Goal: Task Accomplishment & Management: Complete application form

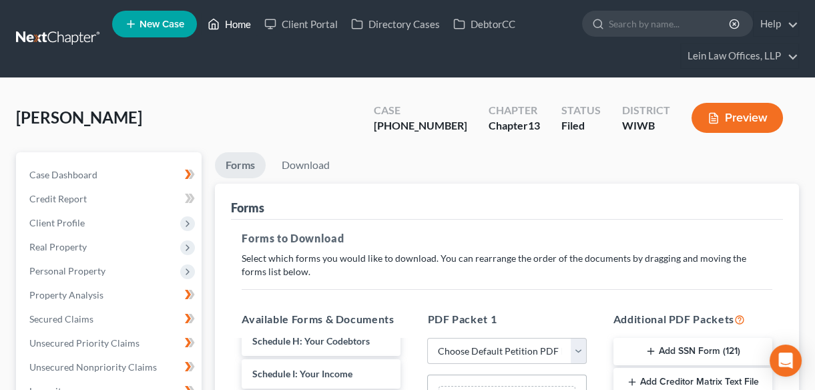
click at [226, 23] on link "Home" at bounding box center [229, 24] width 57 height 24
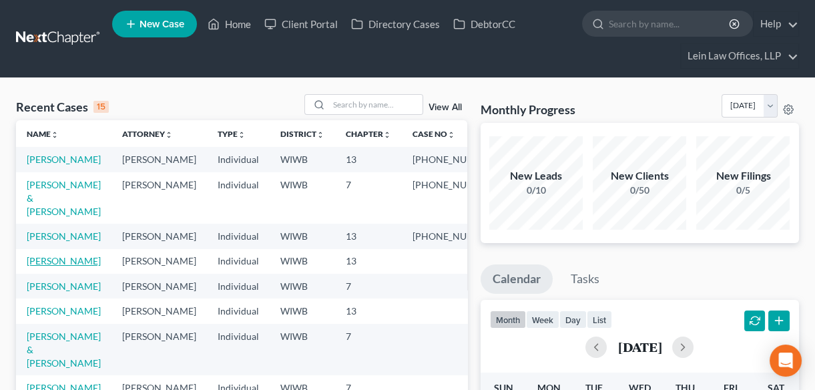
click at [57, 266] on link "[PERSON_NAME]" at bounding box center [64, 260] width 74 height 11
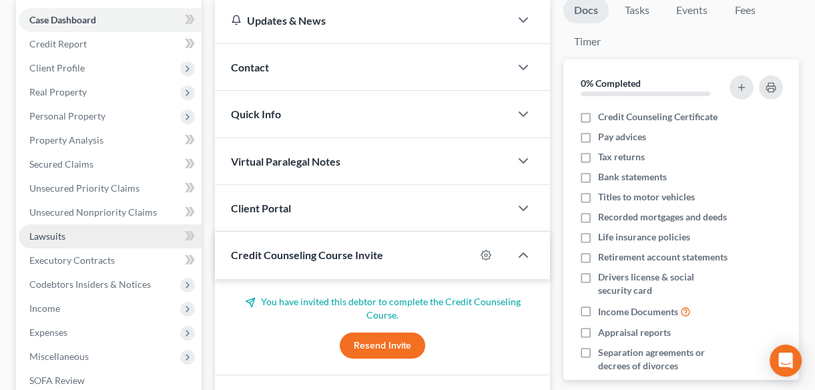
scroll to position [182, 0]
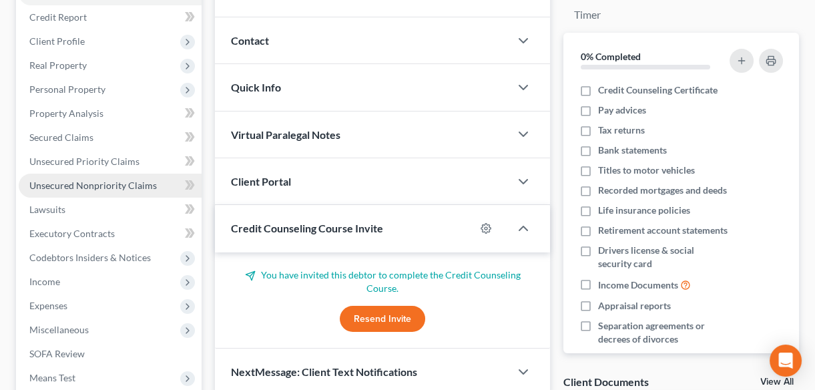
click at [87, 184] on span "Unsecured Nonpriority Claims" at bounding box center [93, 185] width 128 height 11
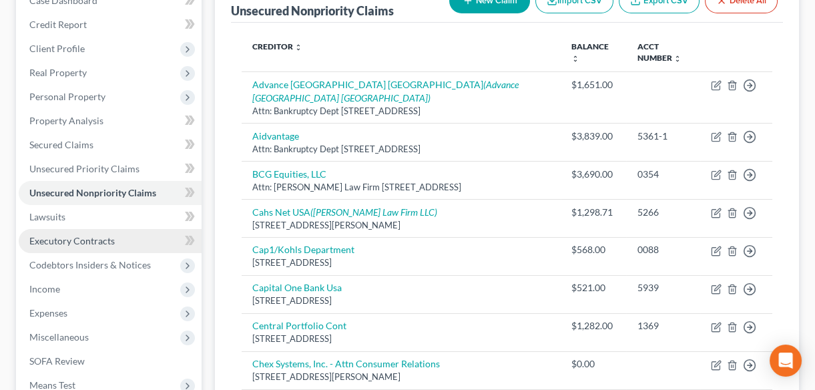
scroll to position [182, 0]
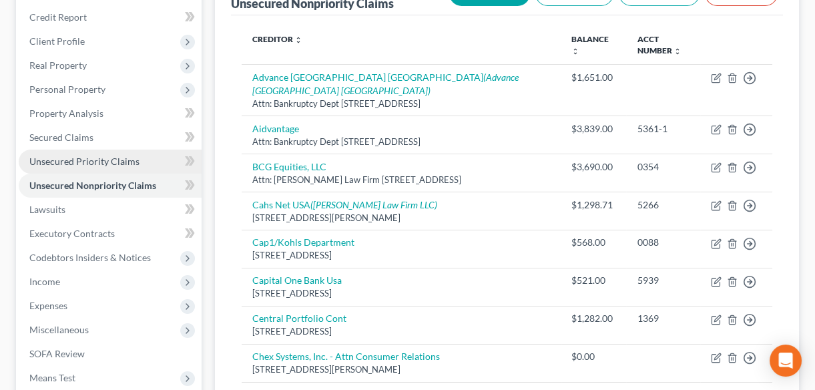
click at [75, 160] on span "Unsecured Priority Claims" at bounding box center [84, 161] width 110 height 11
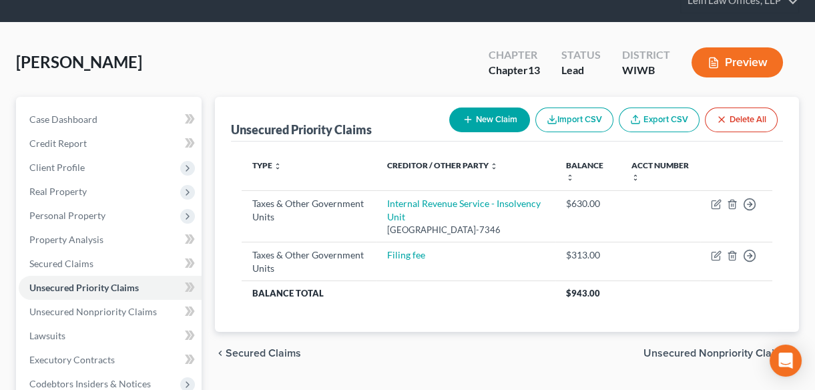
scroll to position [121, 0]
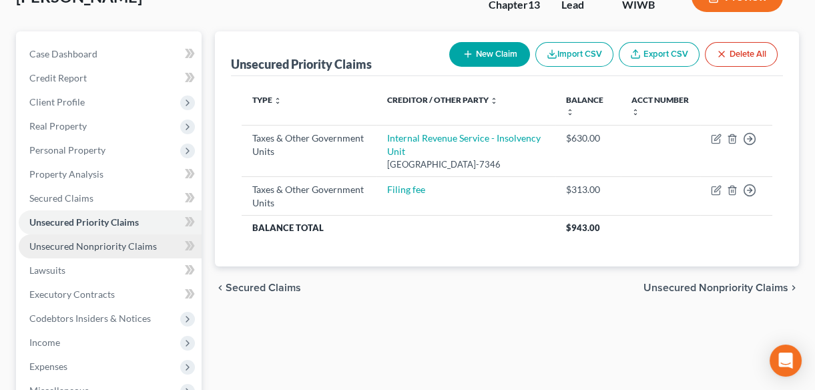
click at [61, 244] on span "Unsecured Nonpriority Claims" at bounding box center [93, 245] width 128 height 11
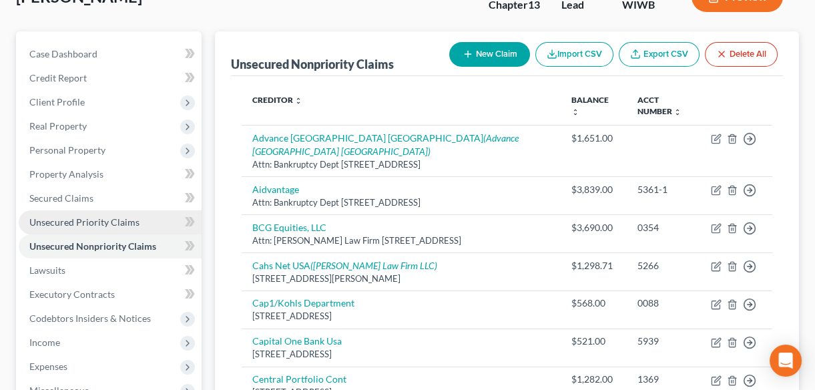
click at [67, 214] on link "Unsecured Priority Claims" at bounding box center [110, 222] width 183 height 24
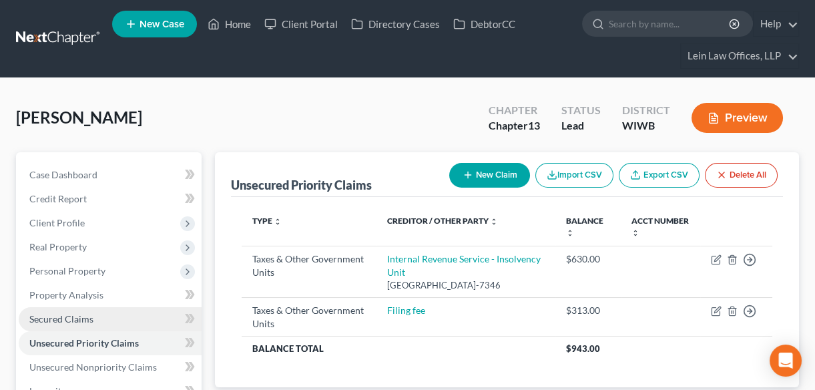
click at [60, 325] on link "Secured Claims" at bounding box center [110, 319] width 183 height 24
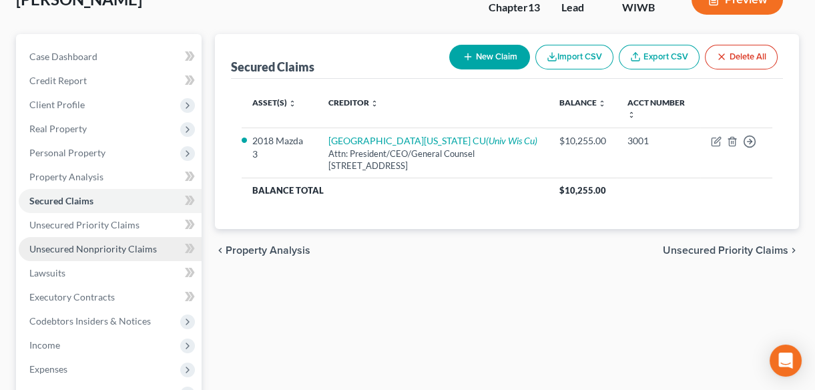
scroll to position [121, 0]
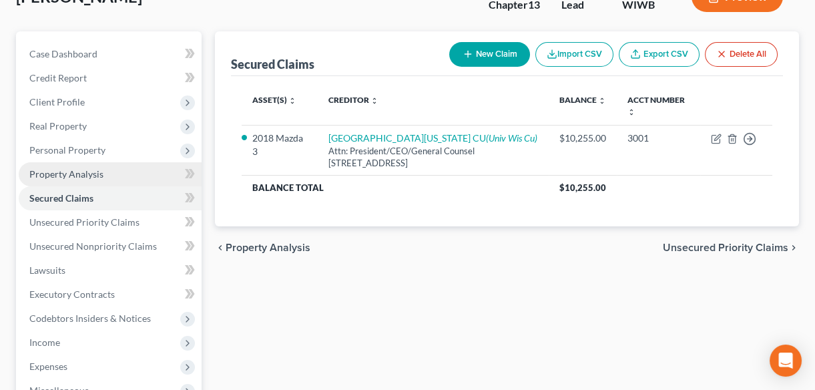
click at [60, 174] on span "Property Analysis" at bounding box center [66, 173] width 74 height 11
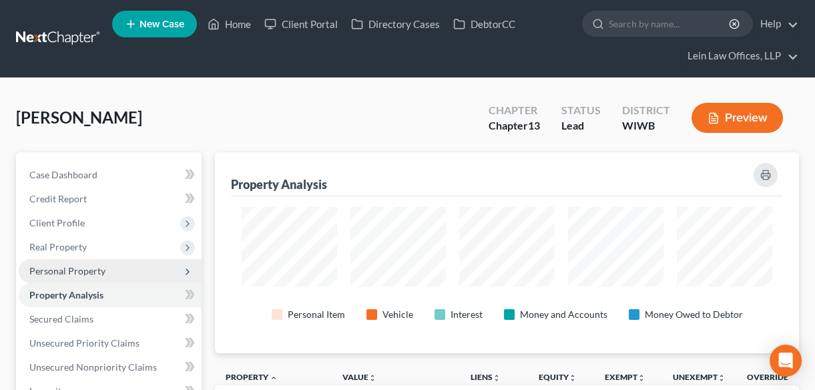
click at [57, 269] on span "Personal Property" at bounding box center [67, 270] width 76 height 11
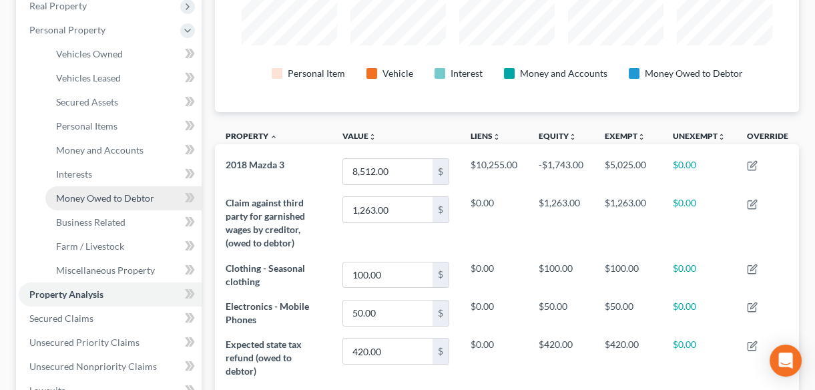
scroll to position [242, 0]
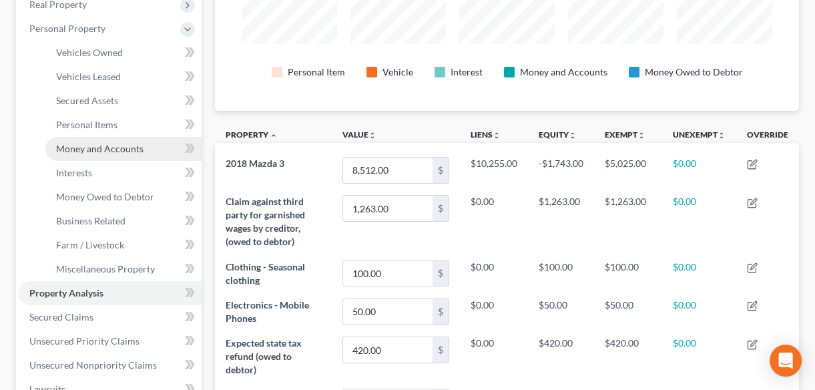
click at [97, 146] on span "Money and Accounts" at bounding box center [99, 148] width 87 height 11
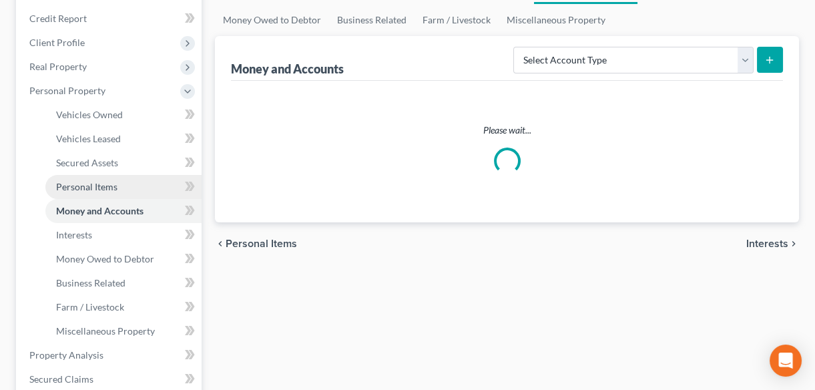
scroll to position [5, 0]
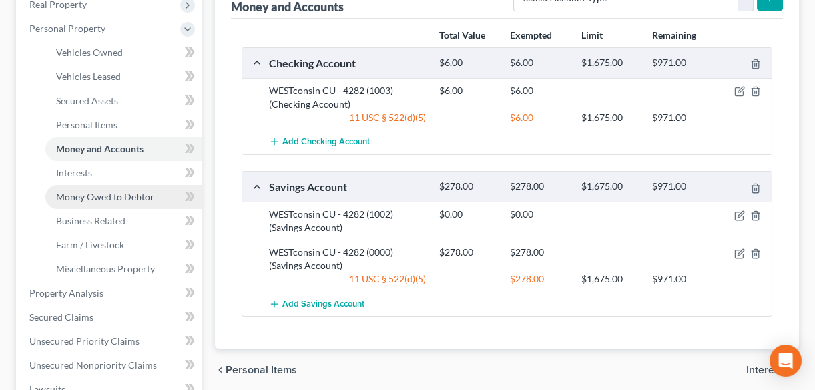
click at [76, 196] on span "Money Owed to Debtor" at bounding box center [105, 196] width 98 height 11
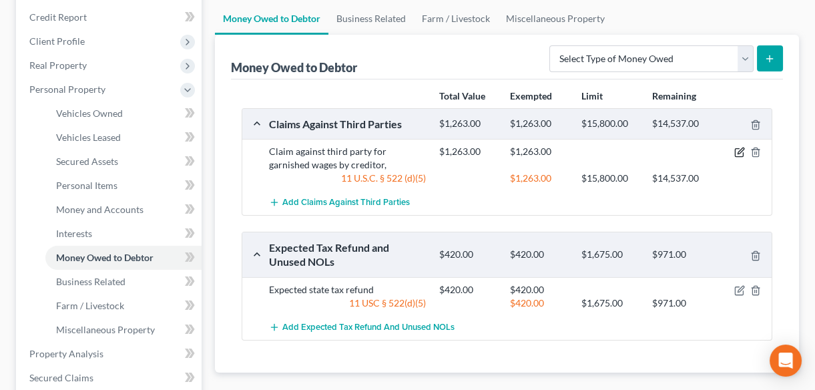
click at [740, 152] on icon "button" at bounding box center [741, 151] width 6 height 6
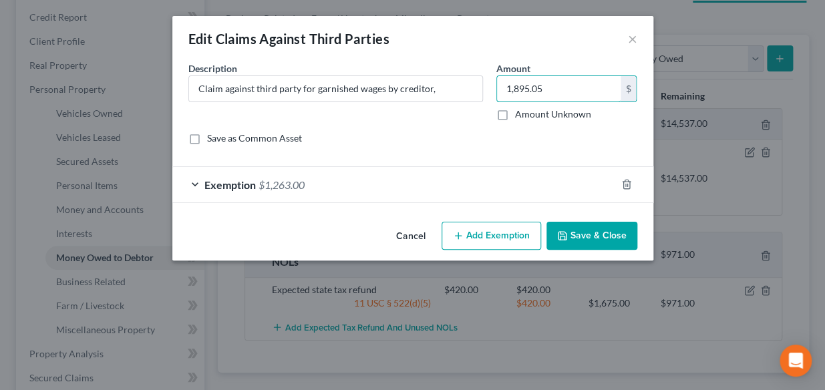
type input "1,895.05"
click at [566, 236] on icon "button" at bounding box center [562, 235] width 11 height 11
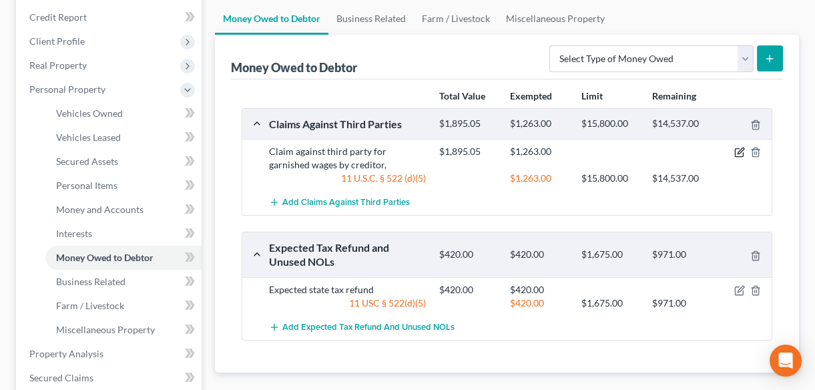
click at [736, 153] on icon "button" at bounding box center [740, 152] width 11 height 11
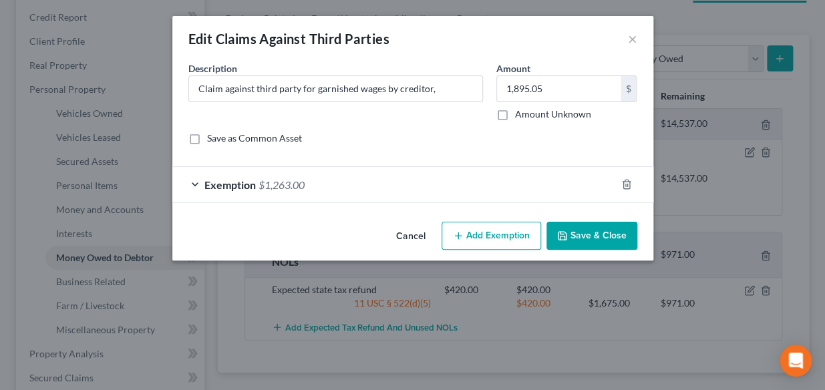
click at [576, 237] on button "Save & Close" at bounding box center [591, 236] width 91 height 28
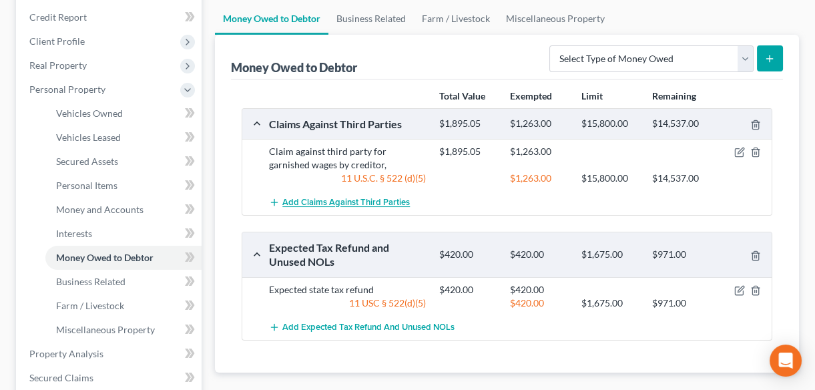
click at [331, 200] on span "Add Claims Against Third Parties" at bounding box center [346, 203] width 128 height 11
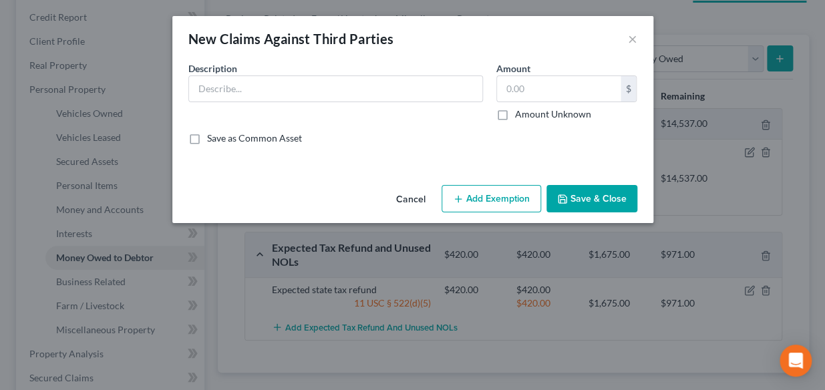
click at [418, 202] on button "Cancel" at bounding box center [410, 199] width 51 height 27
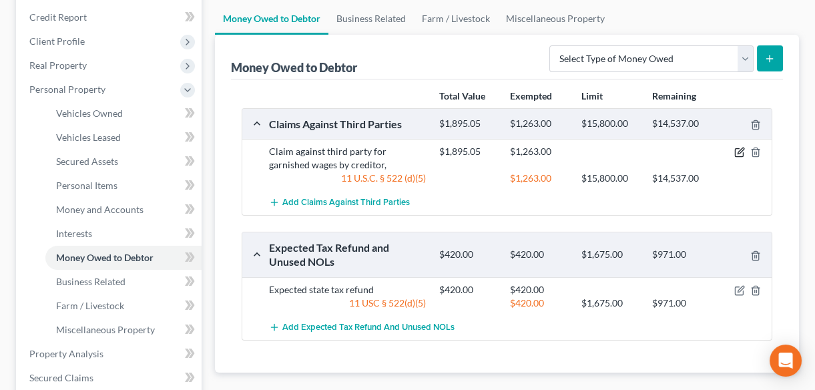
click at [739, 152] on icon "button" at bounding box center [740, 152] width 11 height 11
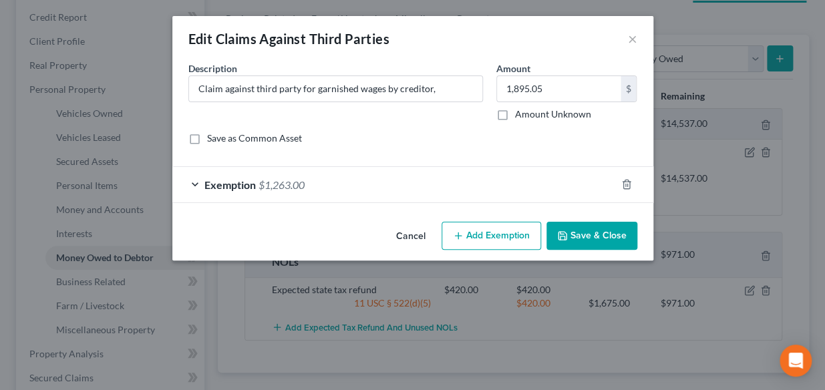
click at [228, 187] on span "Exemption" at bounding box center [229, 184] width 51 height 13
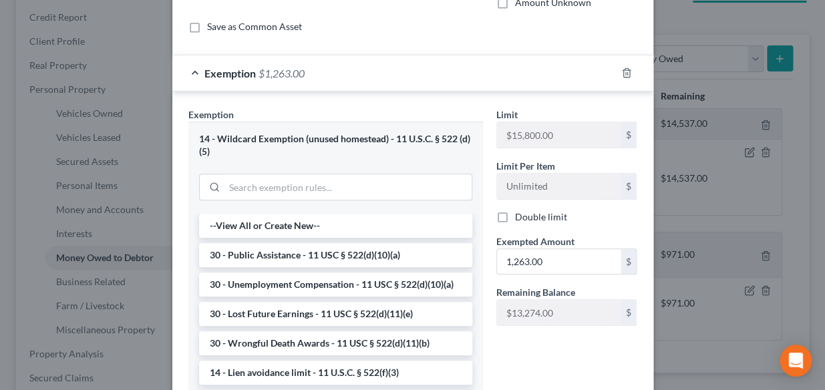
scroll to position [121, 0]
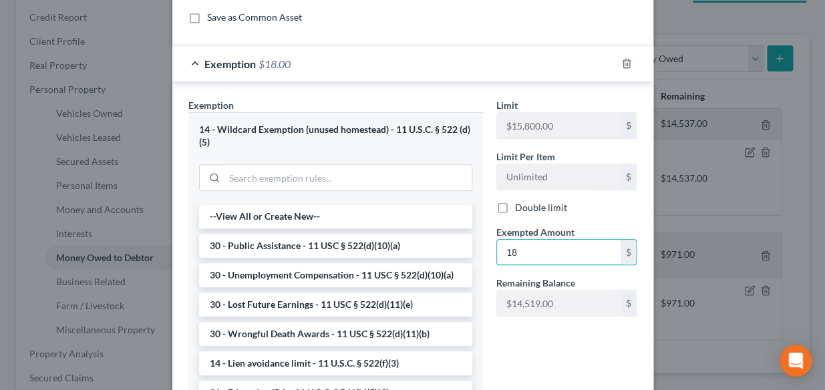
type input "1"
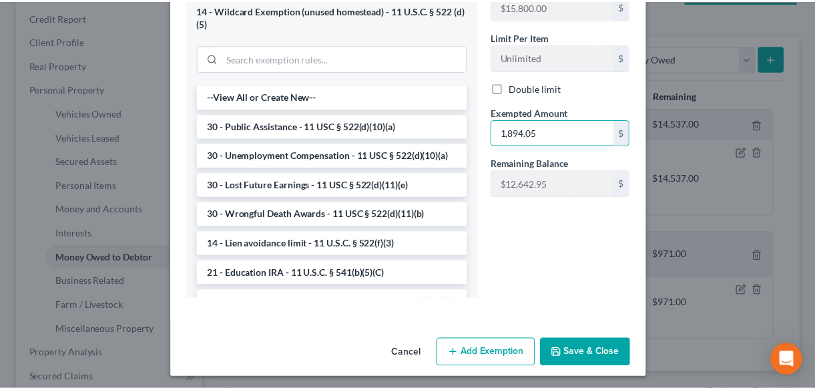
scroll to position [244, 0]
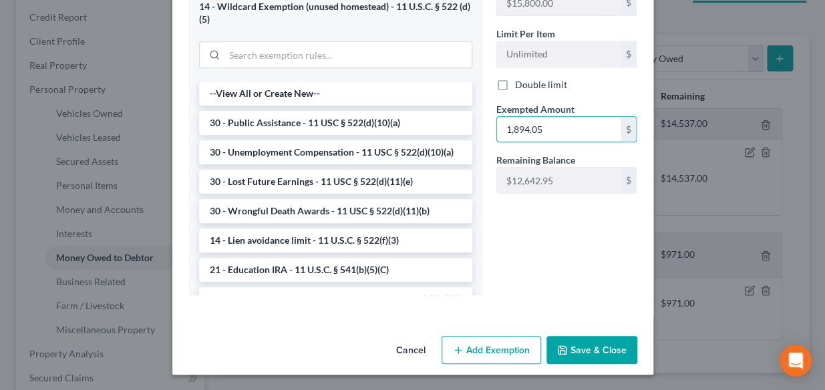
type input "1,894.05"
click at [575, 354] on button "Save & Close" at bounding box center [591, 350] width 91 height 28
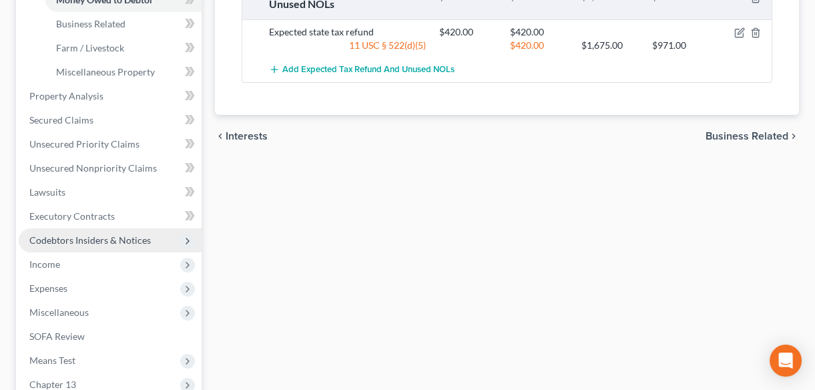
scroll to position [485, 0]
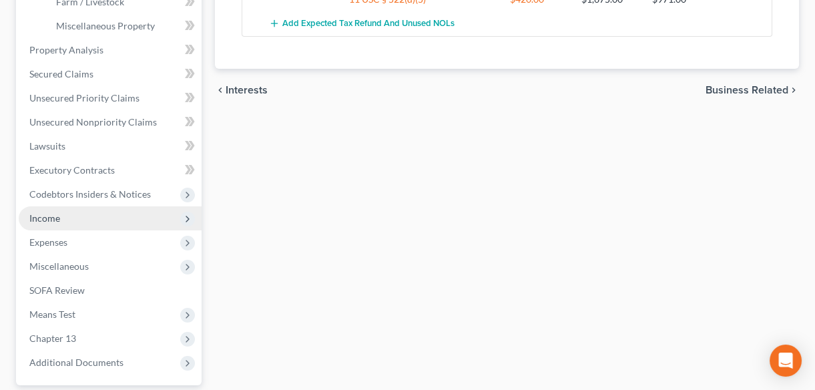
click at [53, 218] on span "Income" at bounding box center [44, 217] width 31 height 11
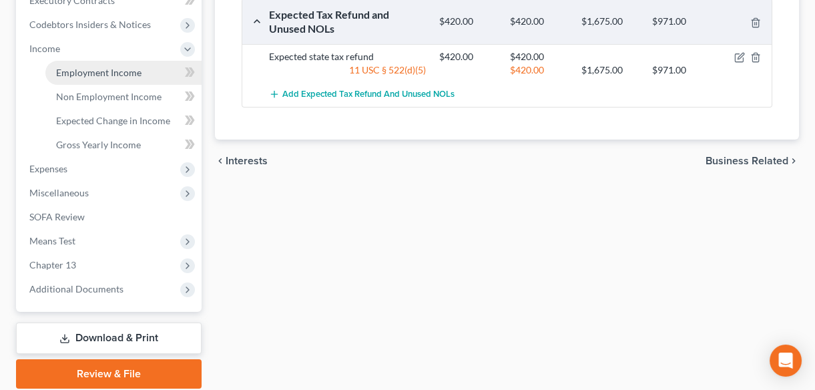
scroll to position [341, 0]
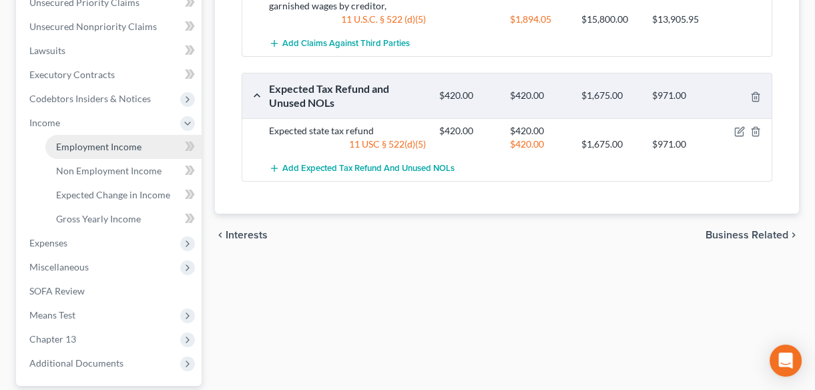
click at [85, 146] on span "Employment Income" at bounding box center [98, 146] width 85 height 11
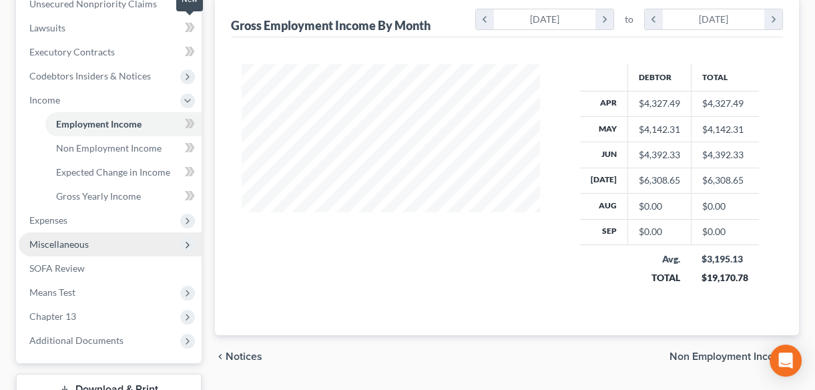
scroll to position [425, 0]
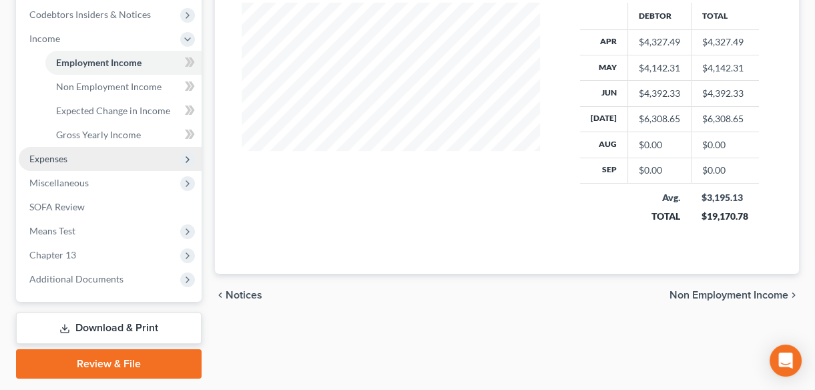
click at [51, 158] on span "Expenses" at bounding box center [48, 158] width 38 height 11
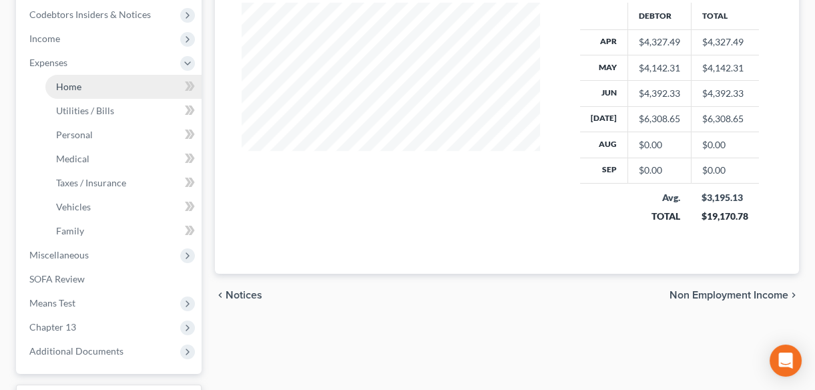
click at [73, 85] on span "Home" at bounding box center [68, 86] width 25 height 11
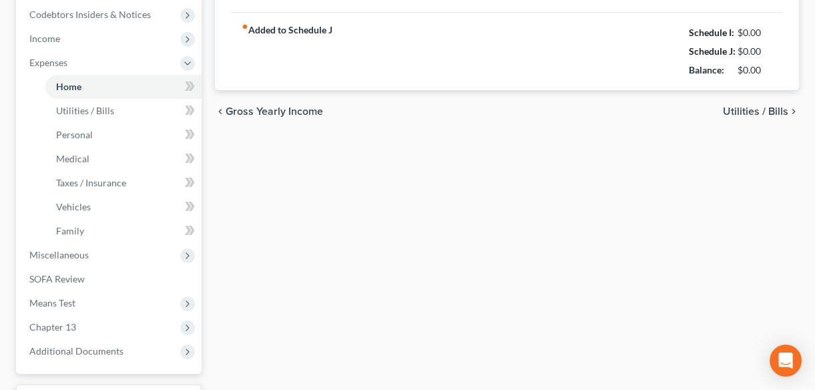
type input "850.00"
type input "0.00"
radio input "true"
type input "0.00"
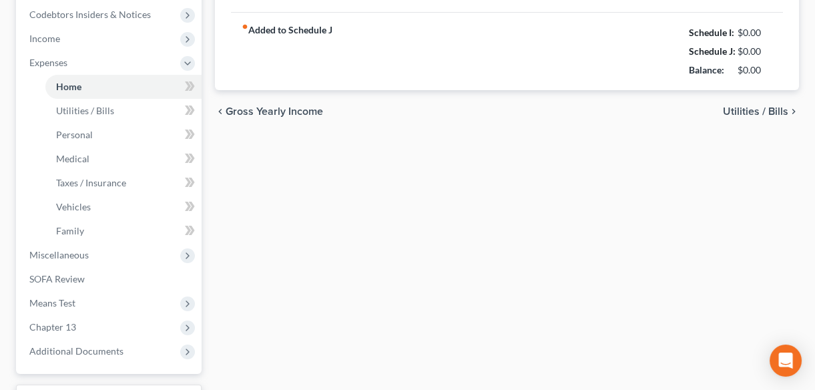
type input "0.00"
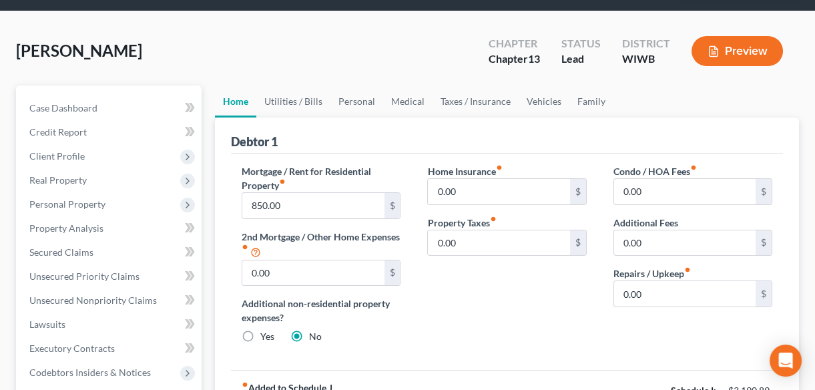
scroll to position [182, 0]
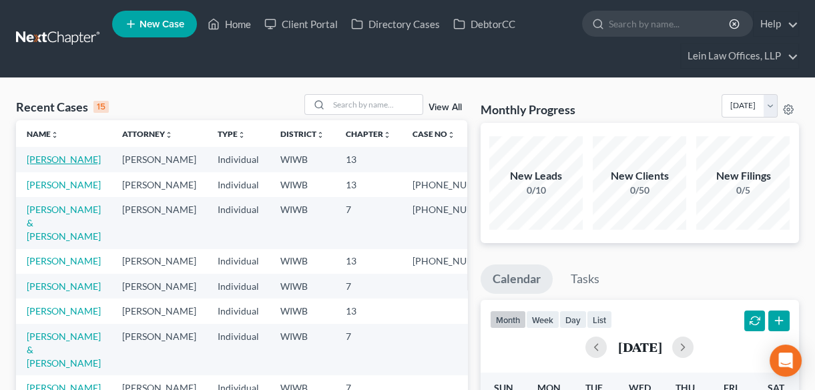
click at [53, 160] on link "[PERSON_NAME]" at bounding box center [64, 159] width 74 height 11
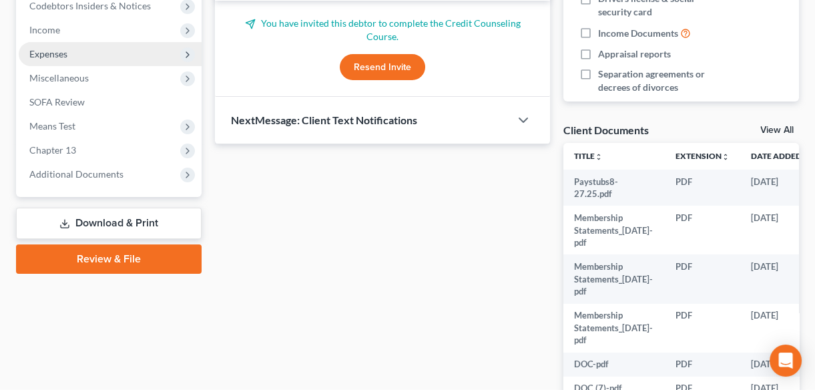
scroll to position [303, 0]
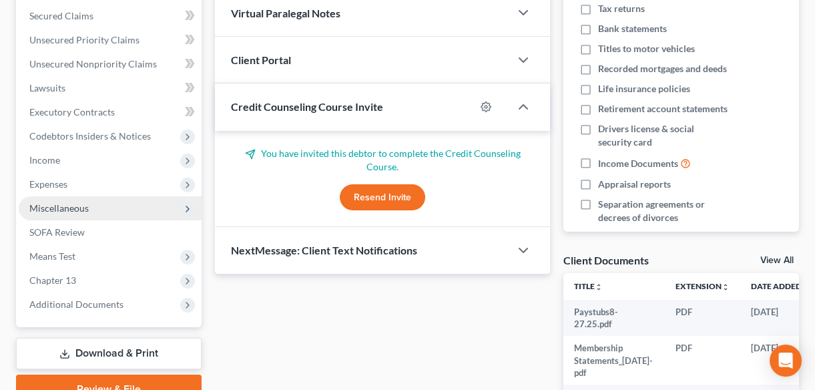
click at [63, 208] on span "Miscellaneous" at bounding box center [58, 207] width 59 height 11
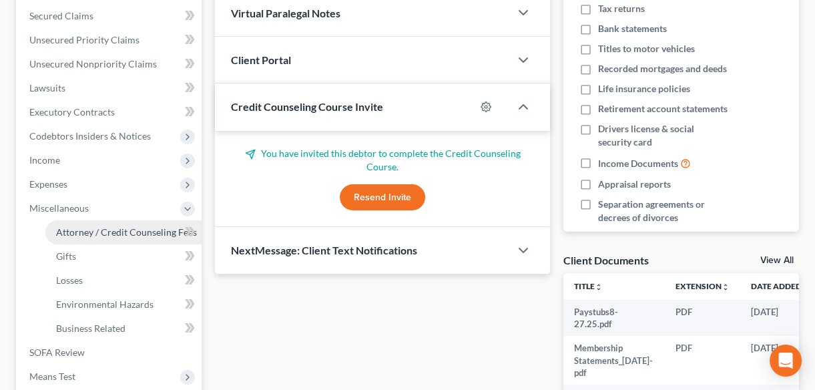
click at [119, 234] on span "Attorney / Credit Counseling Fees" at bounding box center [126, 231] width 141 height 11
select select "1"
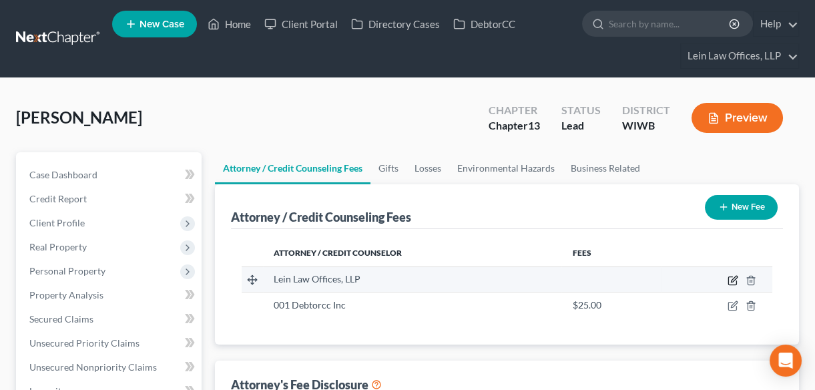
click at [733, 280] on icon "button" at bounding box center [733, 280] width 11 height 11
select select "52"
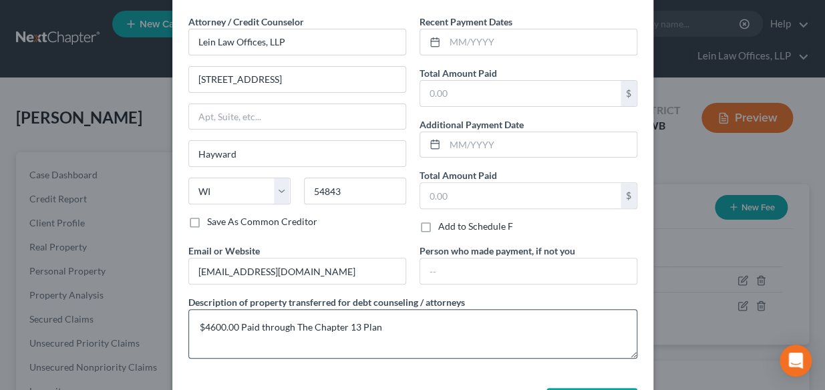
scroll to position [98, 0]
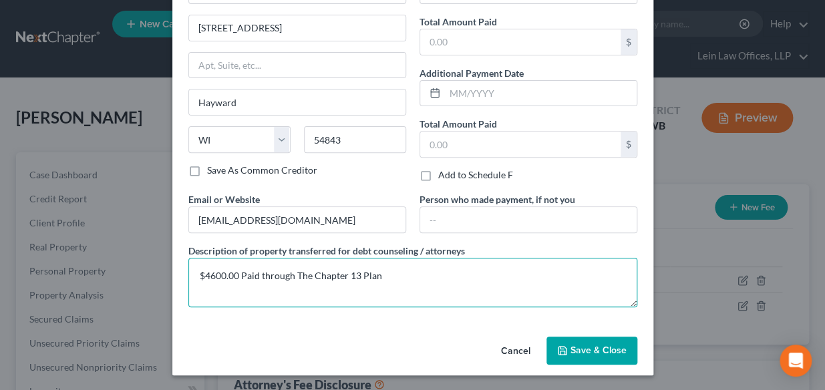
click at [207, 274] on textarea "$4600.00 Paid through The Chapter 13 Plan" at bounding box center [412, 282] width 449 height 49
click at [206, 274] on textarea "$4600.00 Paid through The Chapter 13 Plan" at bounding box center [412, 282] width 449 height 49
type textarea "$4400.00 Paid through The Chapter 13 Plan"
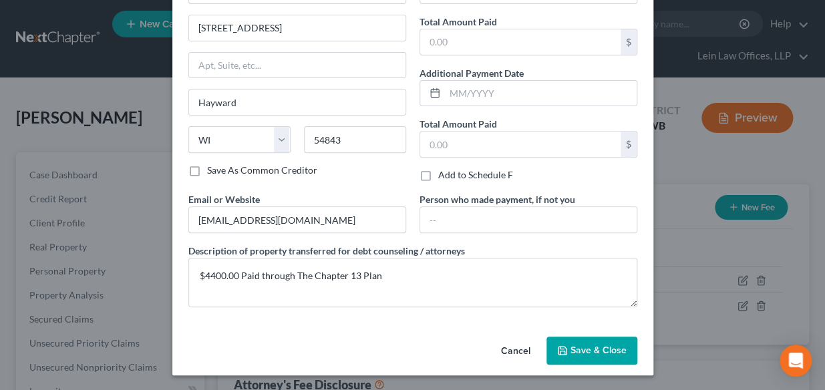
click at [570, 350] on span "Save & Close" at bounding box center [598, 350] width 56 height 11
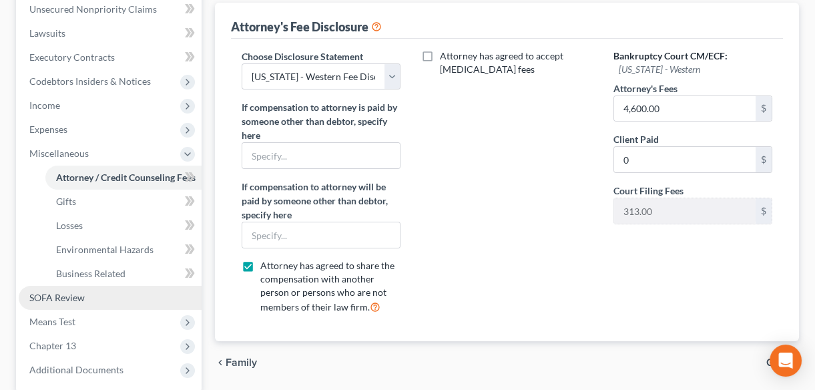
scroll to position [364, 0]
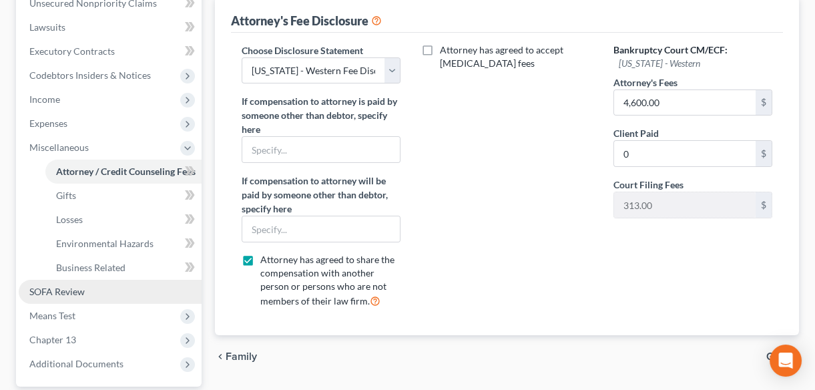
click at [66, 292] on span "SOFA Review" at bounding box center [56, 291] width 55 height 11
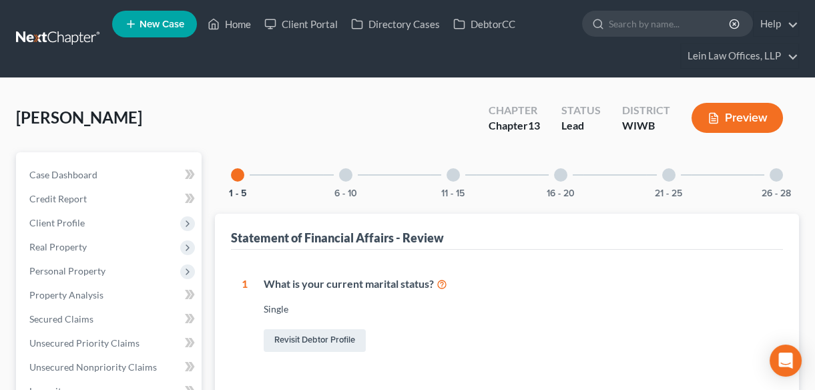
click at [561, 174] on div at bounding box center [560, 174] width 13 height 13
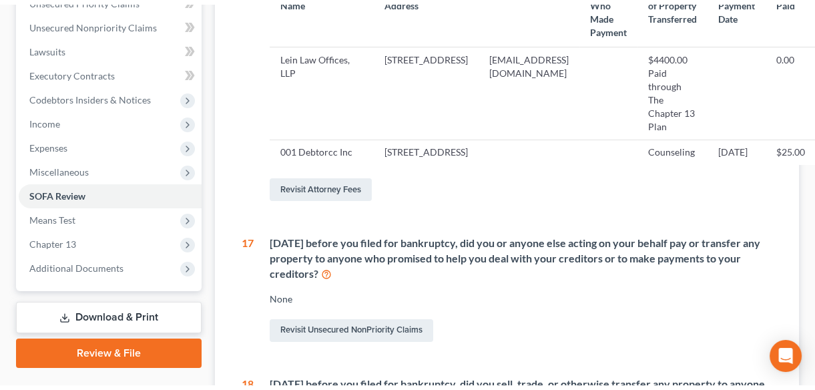
scroll to position [364, 0]
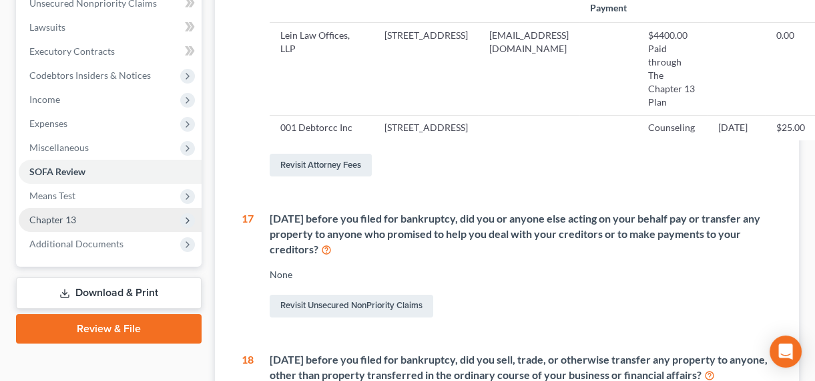
click at [61, 216] on span "Chapter 13" at bounding box center [52, 219] width 47 height 11
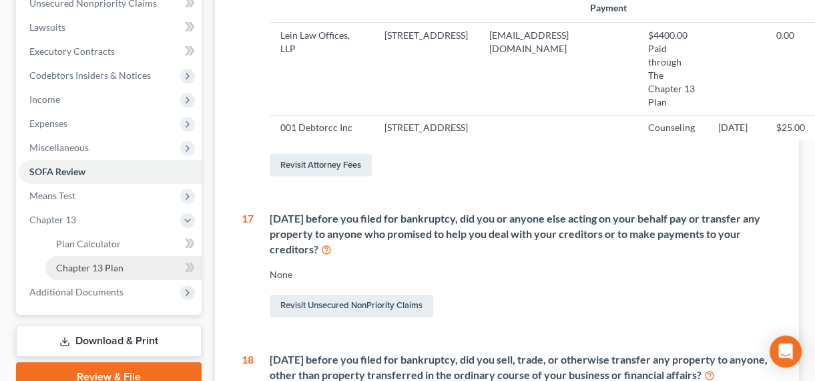
click at [124, 263] on link "Chapter 13 Plan" at bounding box center [123, 268] width 156 height 24
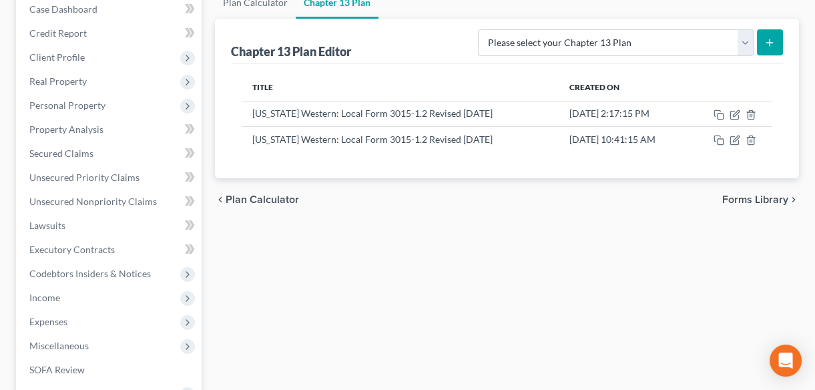
scroll to position [182, 0]
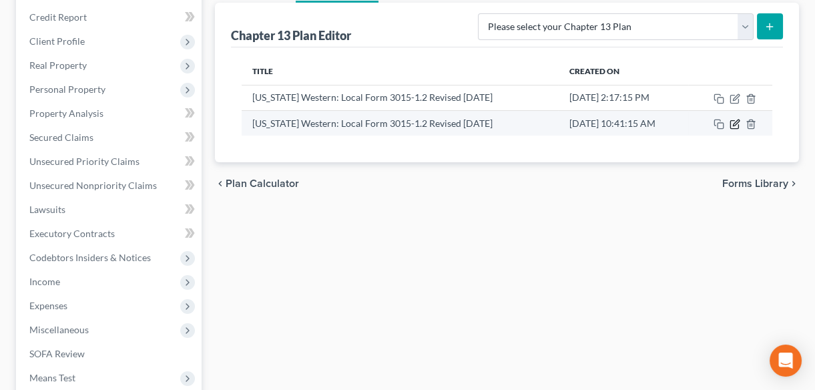
click at [734, 124] on icon "button" at bounding box center [736, 123] width 6 height 6
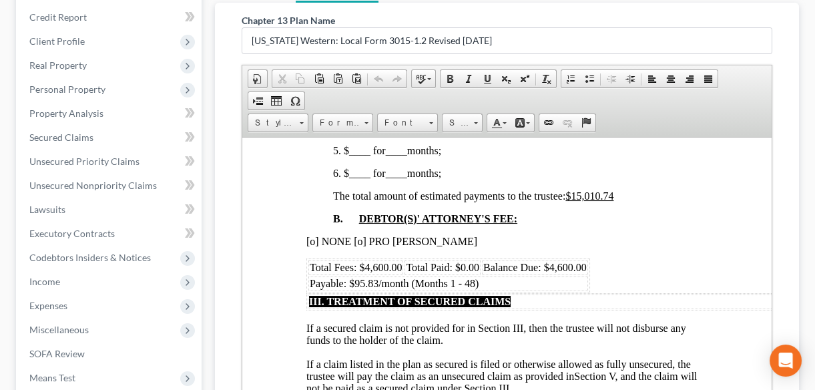
scroll to position [789, 0]
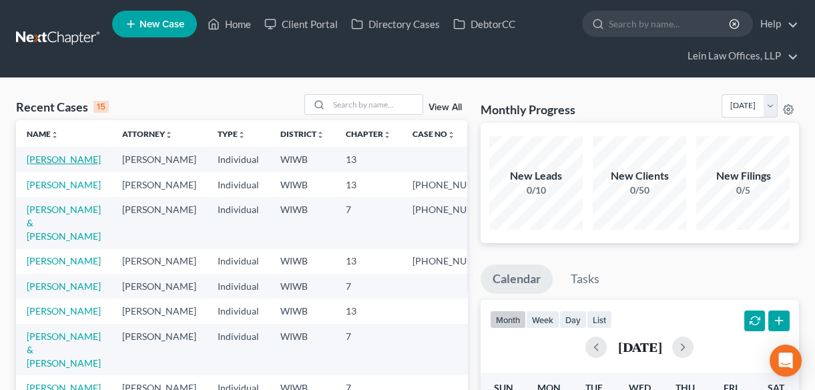
click at [43, 161] on link "[PERSON_NAME]" at bounding box center [64, 159] width 74 height 11
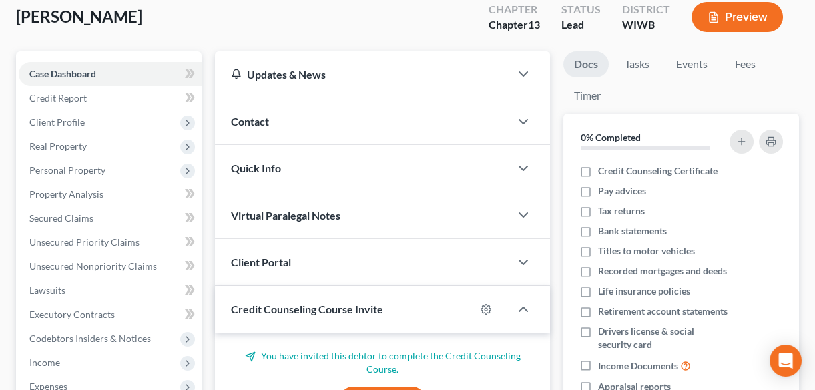
scroll to position [242, 0]
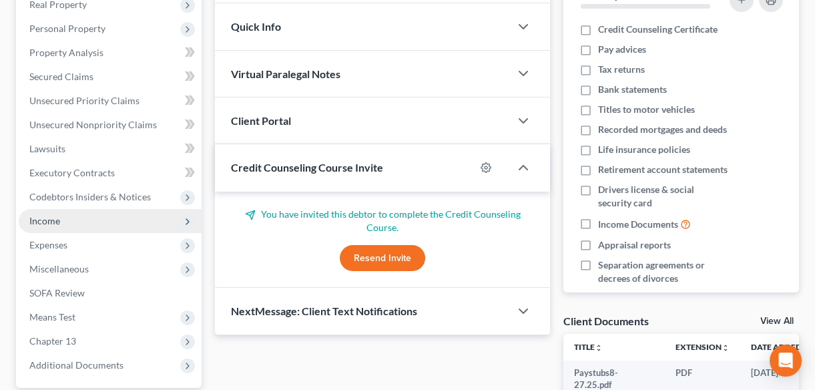
click at [53, 220] on span "Income" at bounding box center [44, 220] width 31 height 11
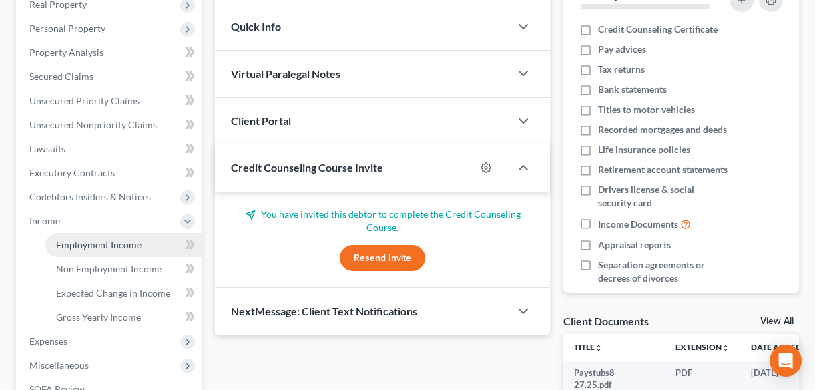
click at [112, 245] on span "Employment Income" at bounding box center [98, 244] width 85 height 11
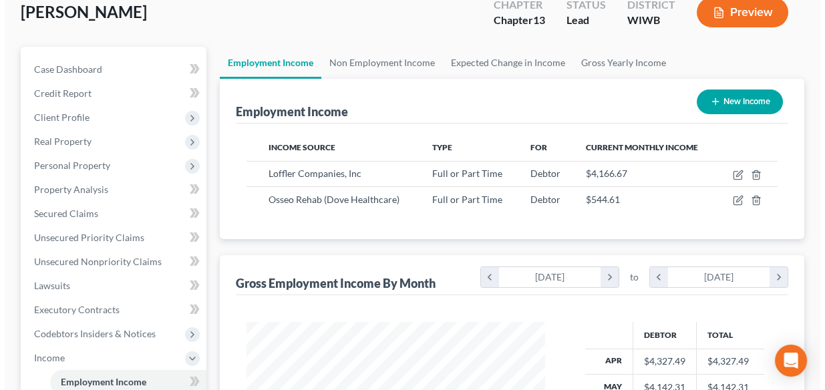
scroll to position [121, 0]
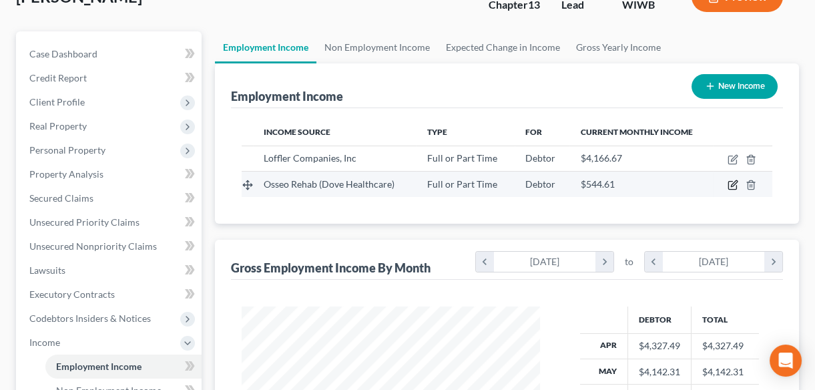
click at [733, 184] on icon "button" at bounding box center [733, 185] width 11 height 11
select select "0"
select select "52"
select select "0"
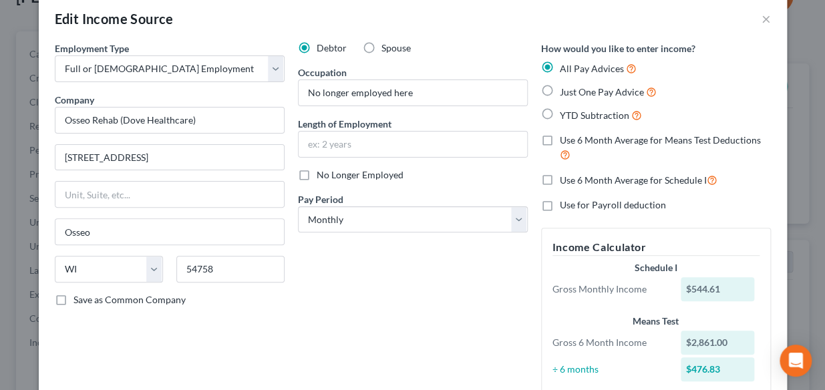
scroll to position [0, 0]
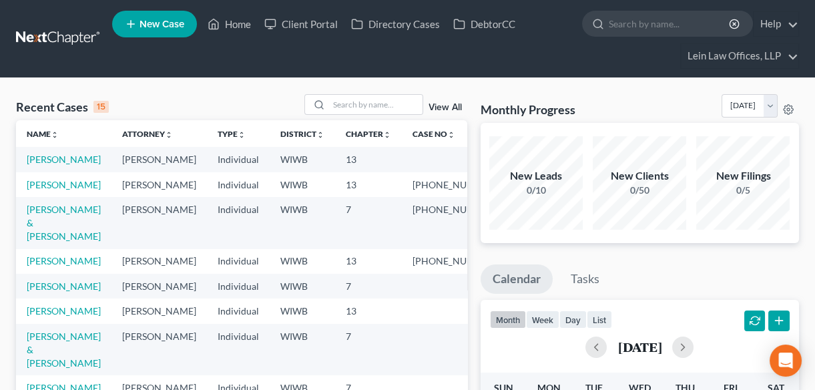
click at [43, 165] on td "[PERSON_NAME]" at bounding box center [63, 159] width 95 height 25
click at [42, 160] on link "[PERSON_NAME]" at bounding box center [64, 159] width 74 height 11
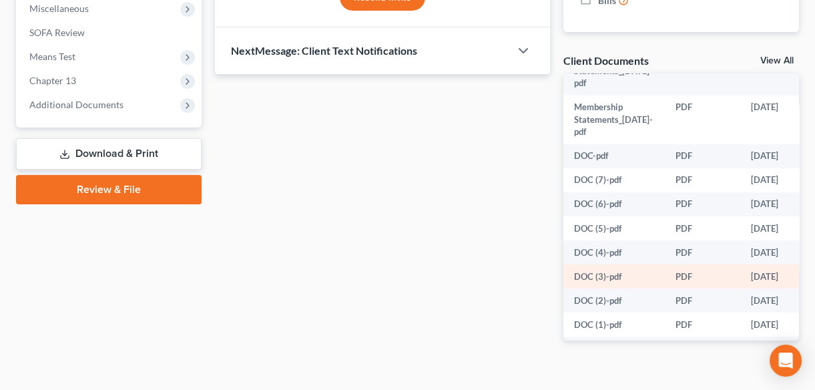
scroll to position [182, 0]
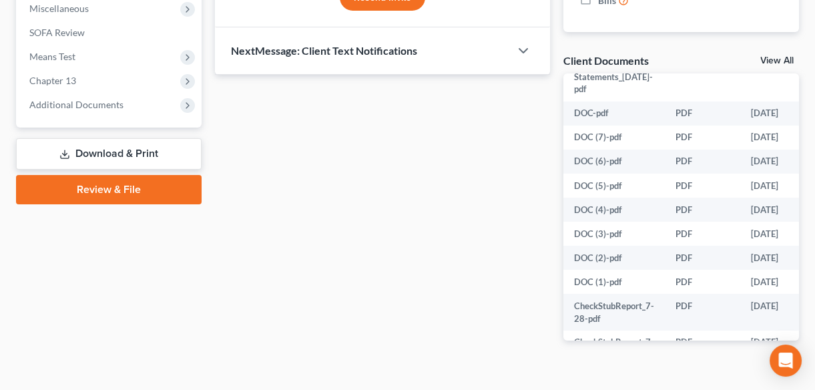
click at [101, 150] on link "Download & Print" at bounding box center [109, 153] width 186 height 31
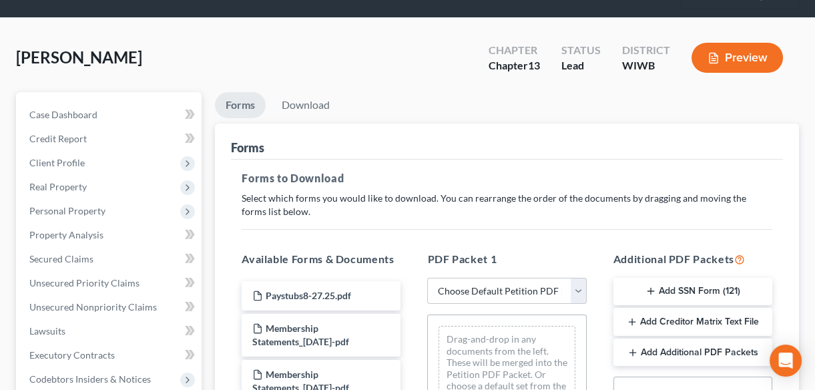
scroll to position [242, 0]
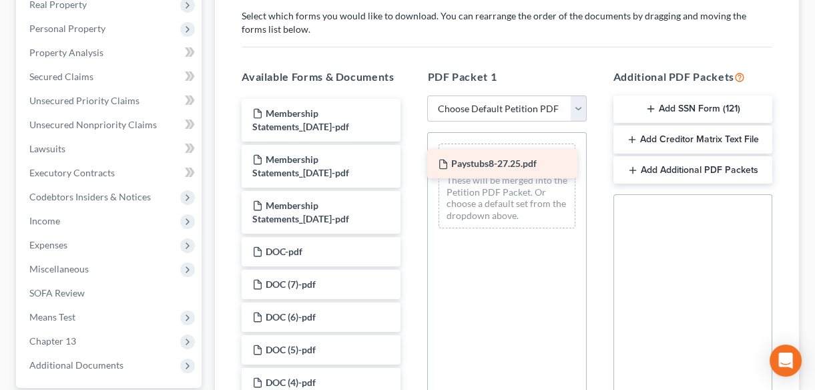
drag, startPoint x: 295, startPoint y: 112, endPoint x: 481, endPoint y: 164, distance: 192.8
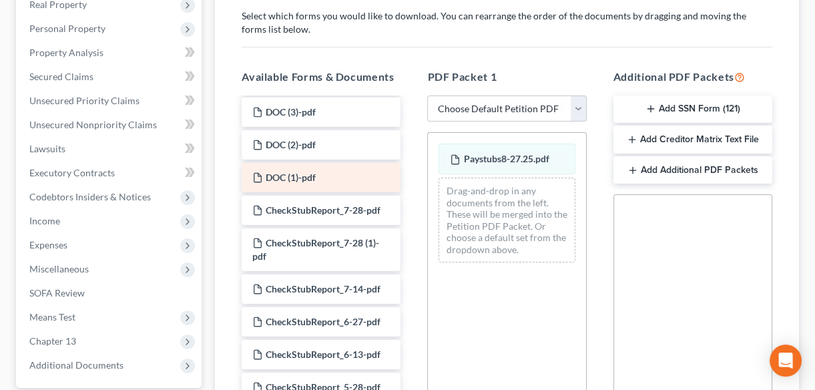
scroll to position [364, 0]
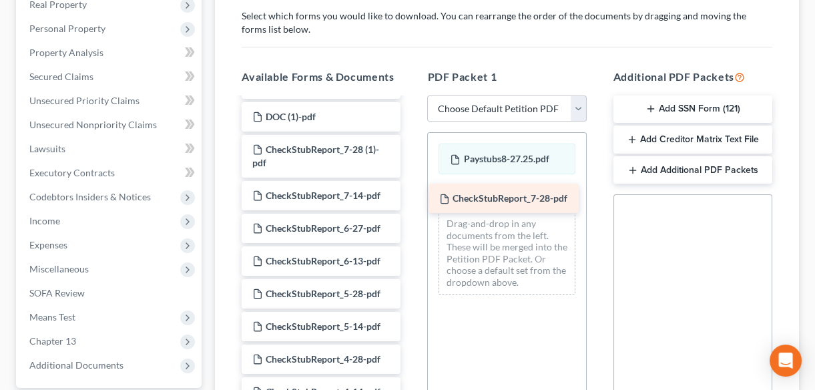
drag, startPoint x: 293, startPoint y: 146, endPoint x: 474, endPoint y: 198, distance: 188.1
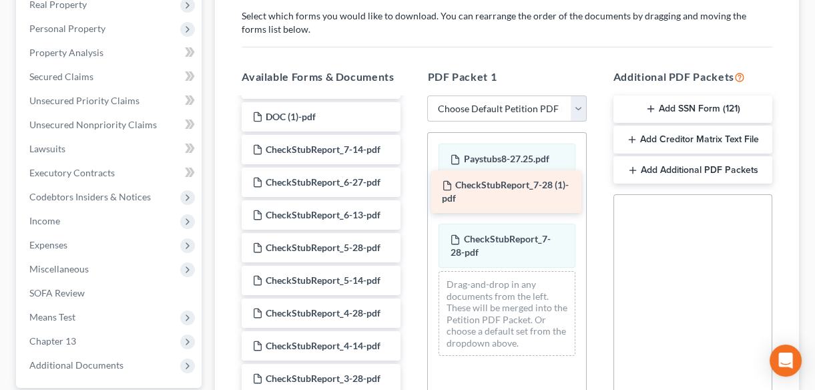
drag, startPoint x: 293, startPoint y: 146, endPoint x: 487, endPoint y: 190, distance: 198.6
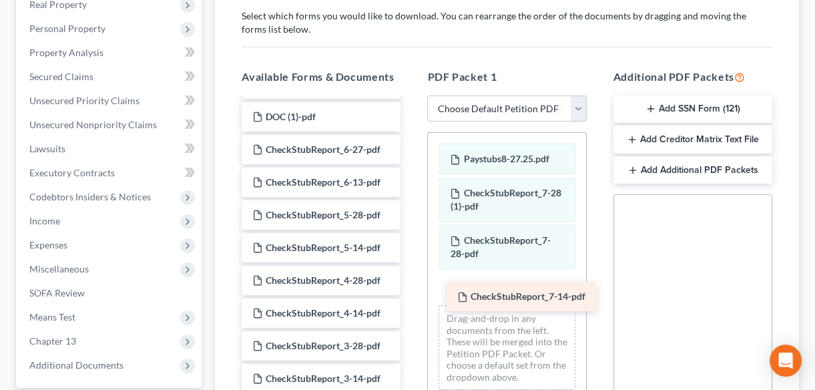
drag, startPoint x: 272, startPoint y: 146, endPoint x: 476, endPoint y: 296, distance: 252.7
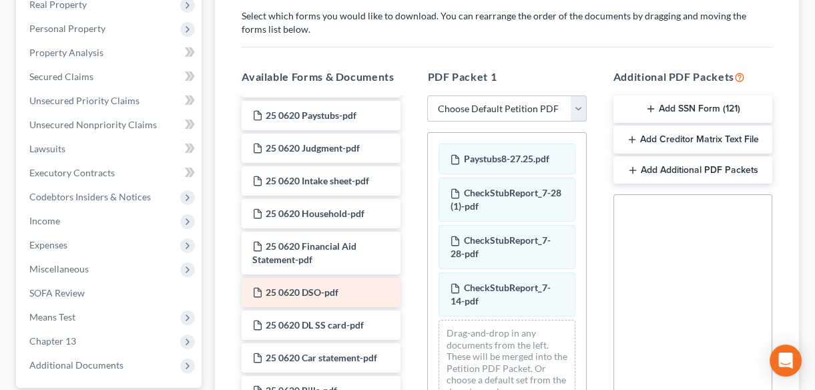
scroll to position [849, 0]
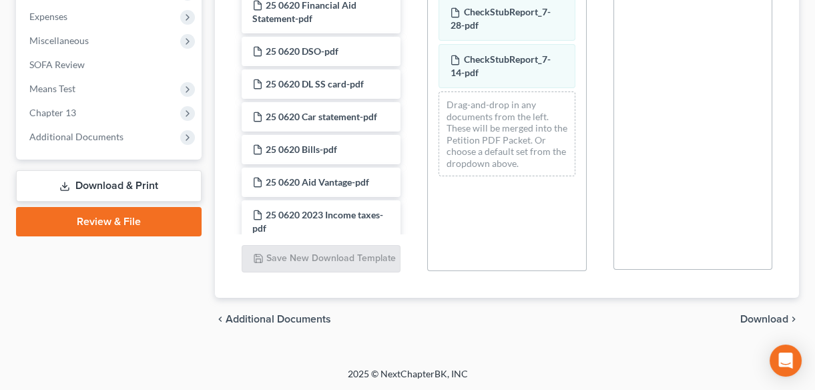
click at [753, 317] on span "Download" at bounding box center [765, 319] width 48 height 11
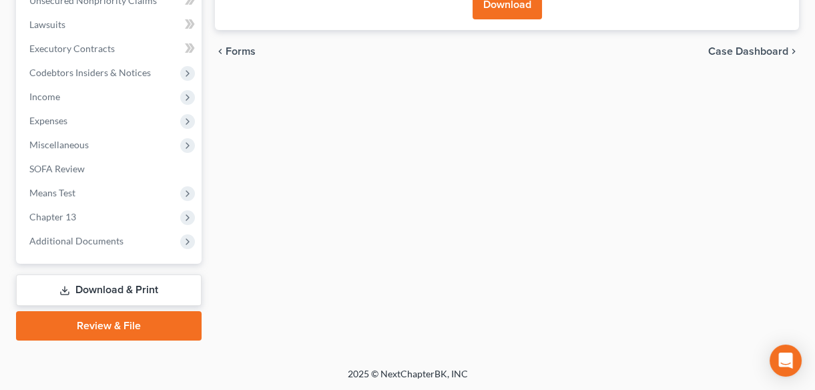
click at [507, 7] on button "Download" at bounding box center [507, 4] width 69 height 29
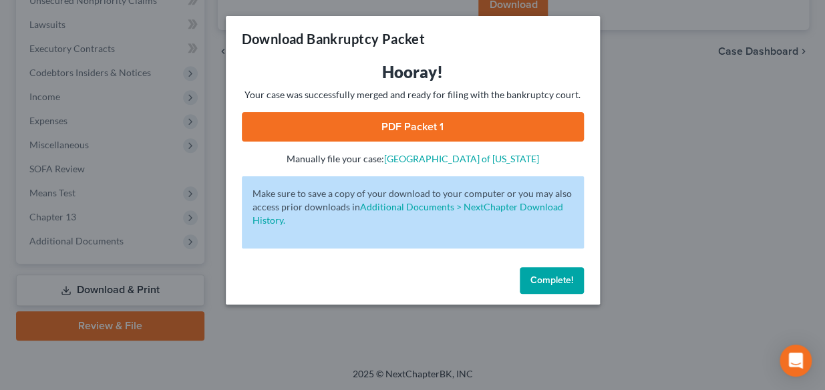
click at [399, 125] on link "PDF Packet 1" at bounding box center [413, 126] width 342 height 29
click at [553, 278] on span "Complete!" at bounding box center [551, 279] width 43 height 11
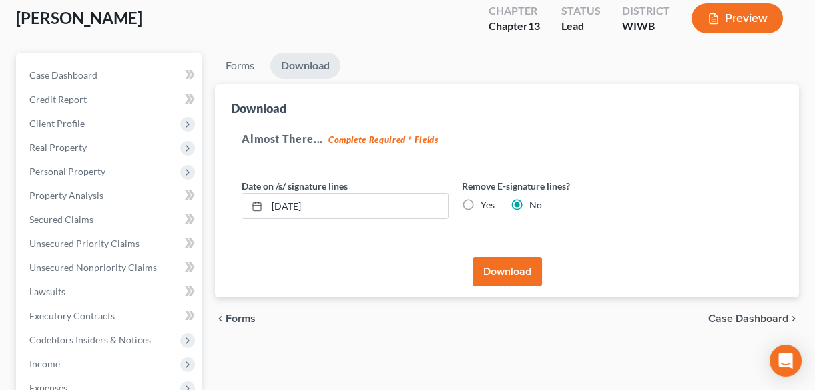
scroll to position [0, 0]
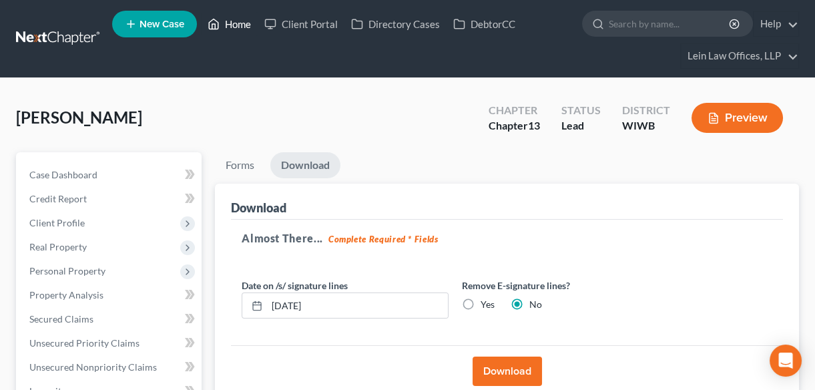
click at [241, 22] on link "Home" at bounding box center [229, 24] width 57 height 24
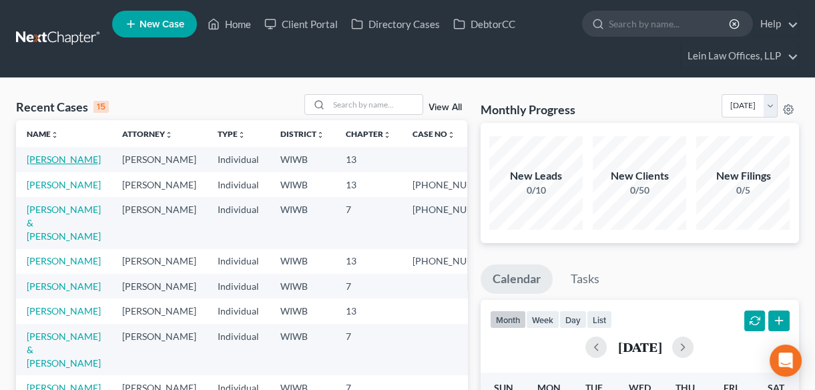
click at [46, 163] on link "[PERSON_NAME]" at bounding box center [64, 159] width 74 height 11
click at [46, 161] on link "[PERSON_NAME]" at bounding box center [64, 159] width 74 height 11
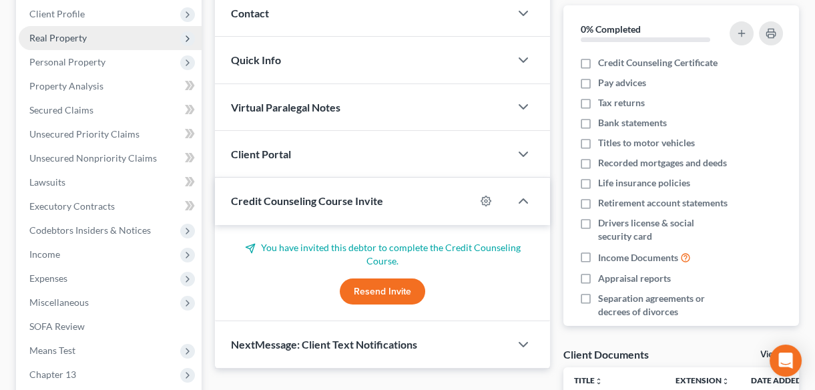
scroll to position [303, 0]
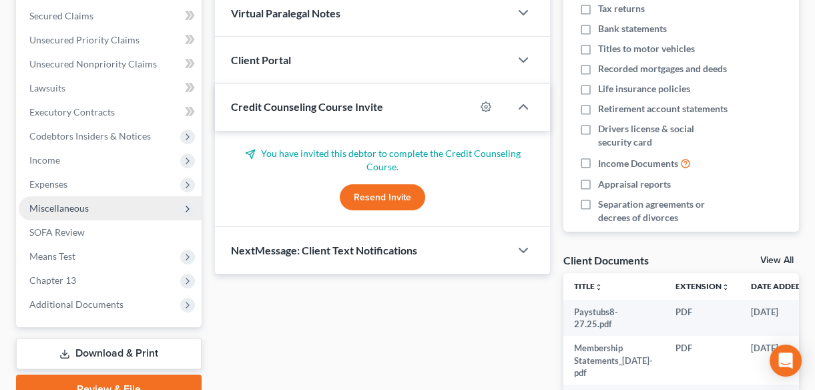
click at [52, 208] on span "Miscellaneous" at bounding box center [58, 207] width 59 height 11
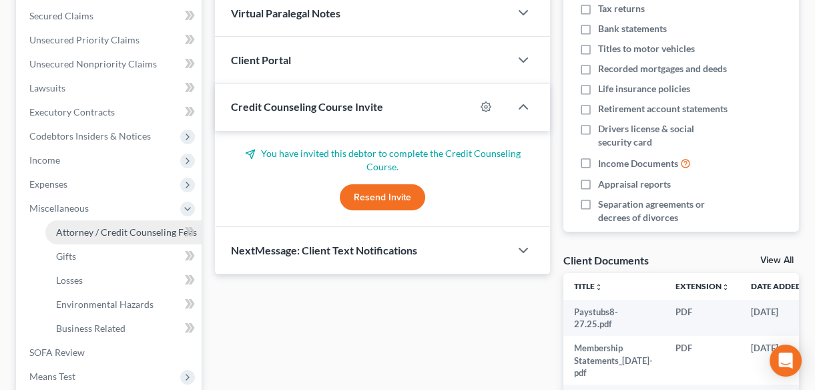
click at [101, 238] on link "Attorney / Credit Counseling Fees" at bounding box center [123, 232] width 156 height 24
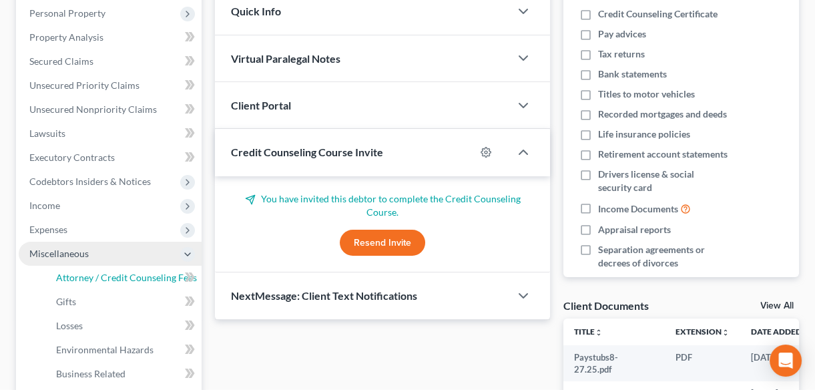
select select "1"
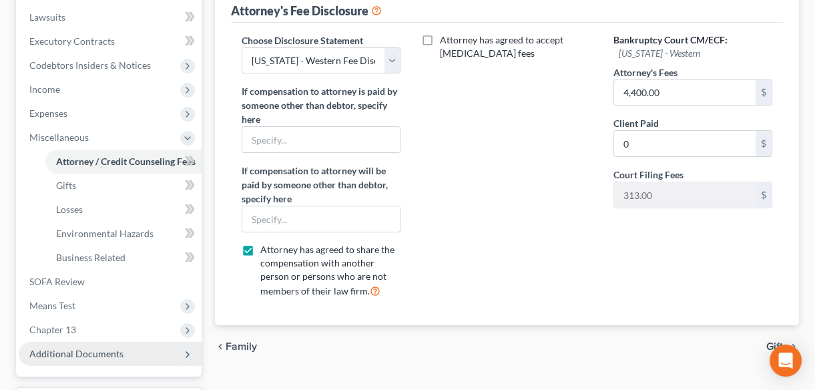
scroll to position [426, 0]
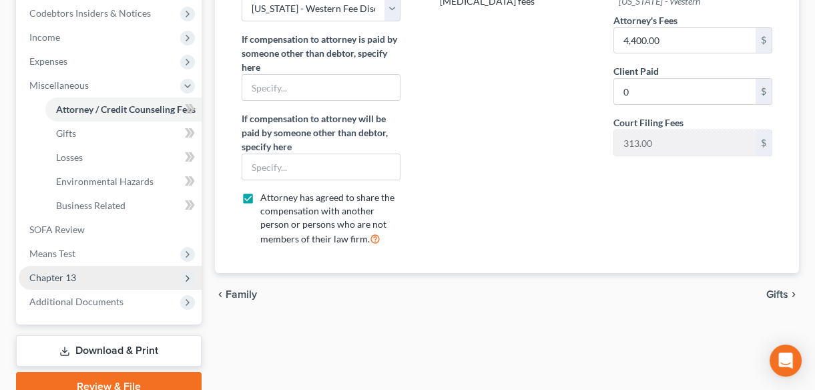
click at [65, 280] on span "Chapter 13" at bounding box center [52, 277] width 47 height 11
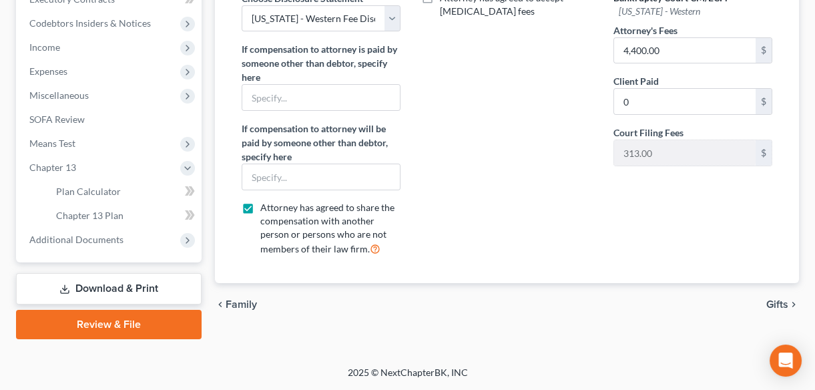
scroll to position [414, 0]
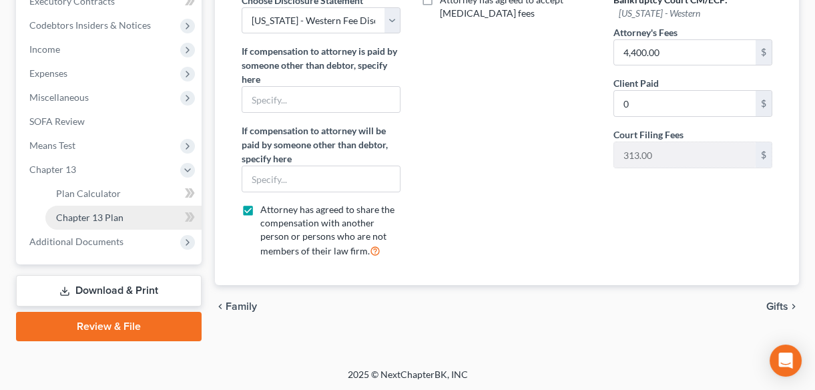
click at [158, 218] on link "Chapter 13 Plan" at bounding box center [123, 218] width 156 height 24
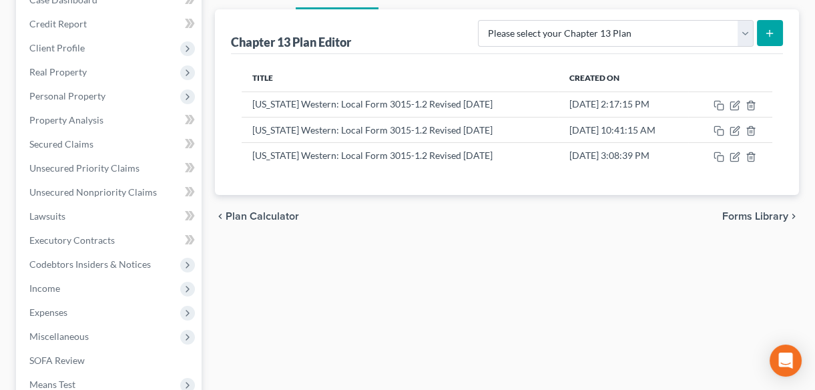
scroll to position [182, 0]
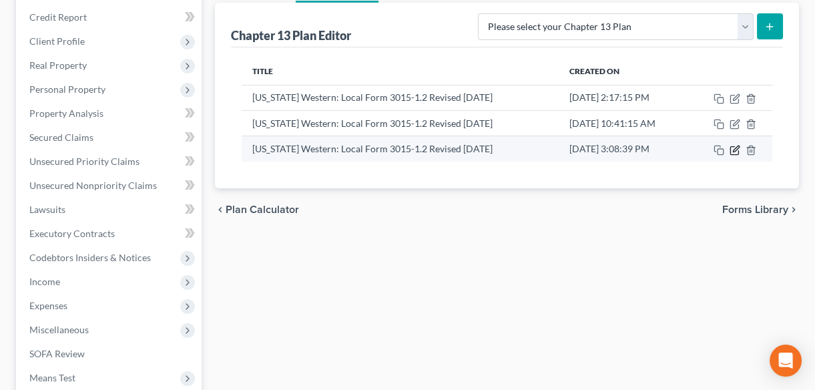
click at [736, 152] on icon "button" at bounding box center [735, 150] width 8 height 8
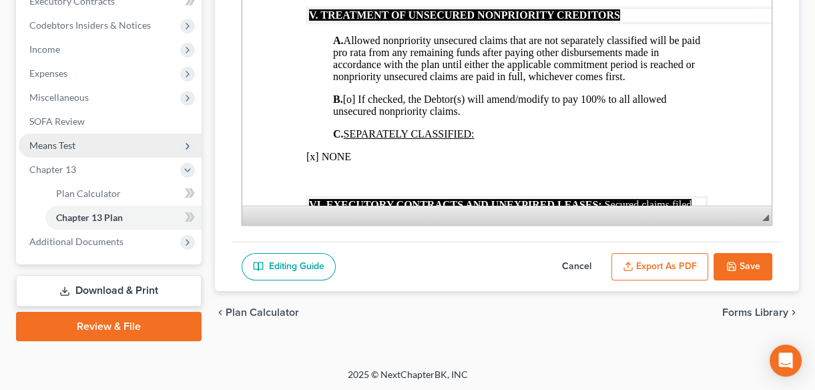
scroll to position [293, 0]
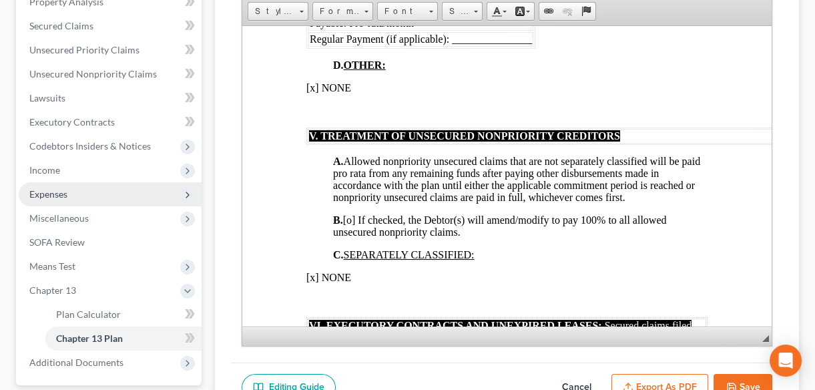
click at [45, 190] on span "Expenses" at bounding box center [48, 193] width 38 height 11
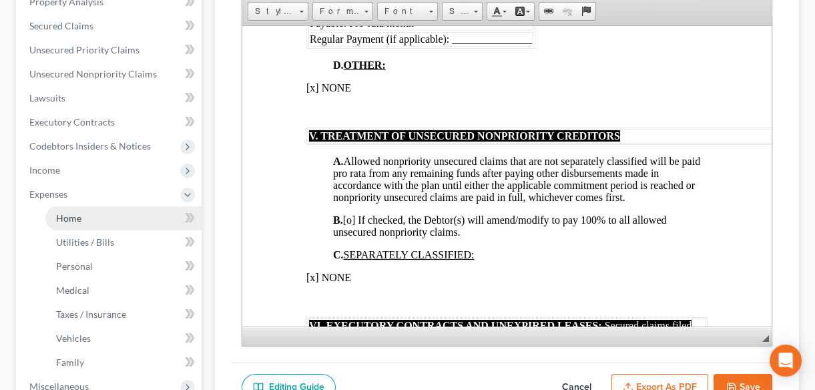
click at [67, 219] on span "Home" at bounding box center [68, 217] width 25 height 11
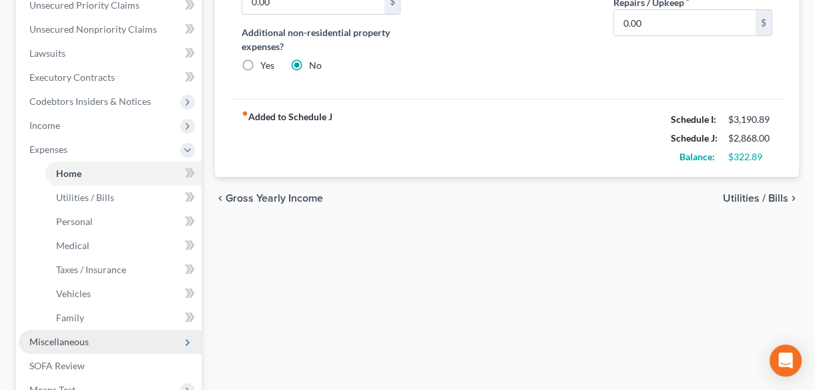
scroll to position [364, 0]
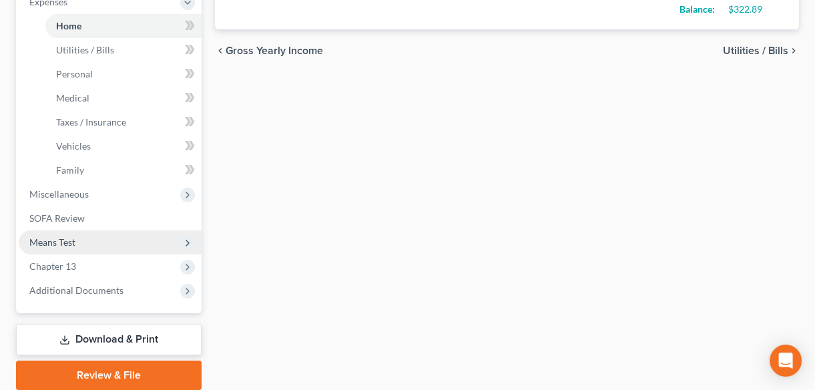
click at [72, 242] on span "Means Test" at bounding box center [52, 241] width 46 height 11
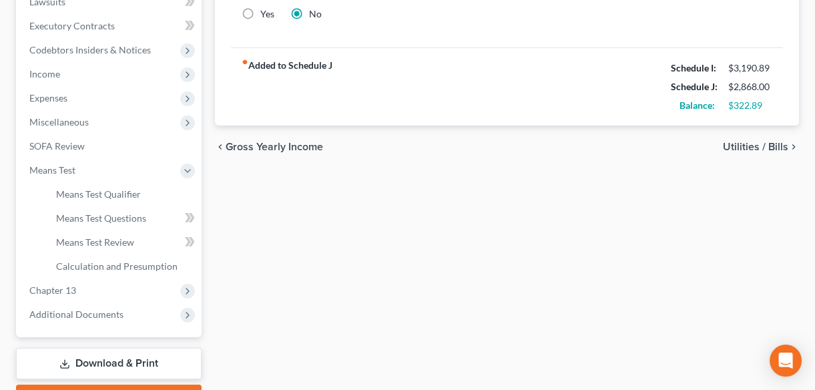
scroll to position [462, 0]
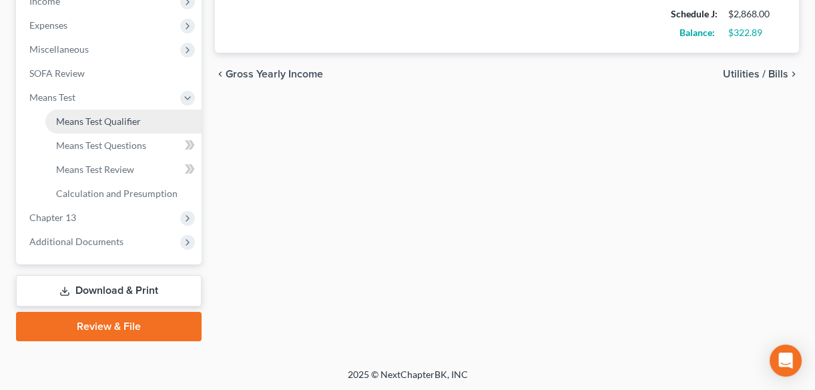
click at [116, 121] on span "Means Test Qualifier" at bounding box center [98, 121] width 85 height 11
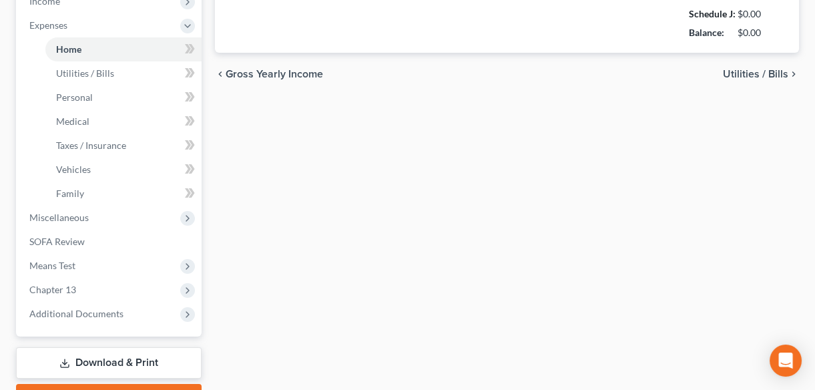
type input "850.00"
type input "0.00"
radio input "true"
type input "0.00"
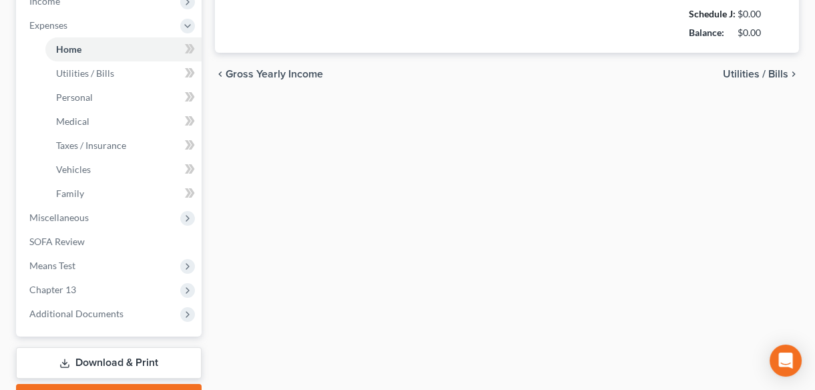
type input "0.00"
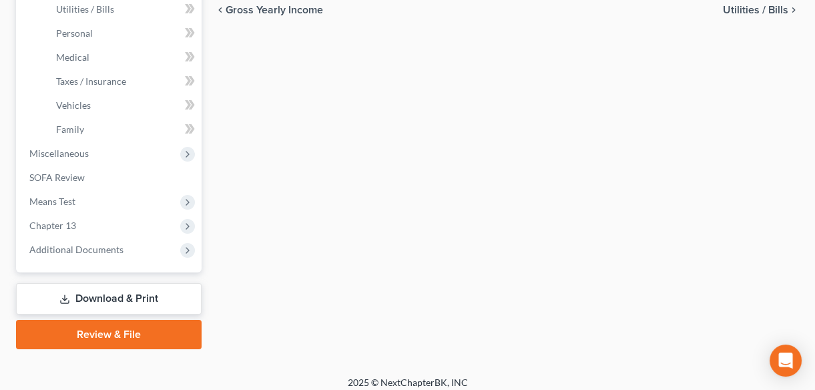
scroll to position [534, 0]
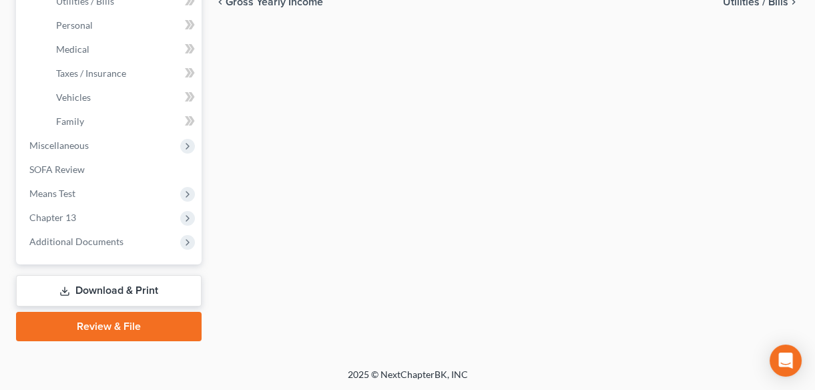
click at [88, 321] on link "Review & File" at bounding box center [109, 326] width 186 height 29
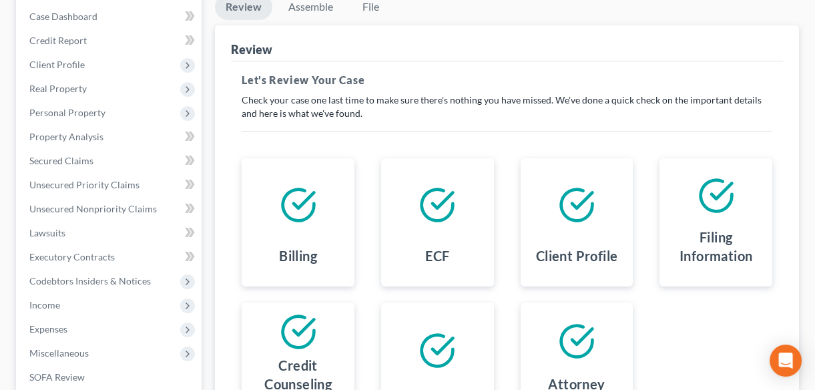
scroll to position [121, 0]
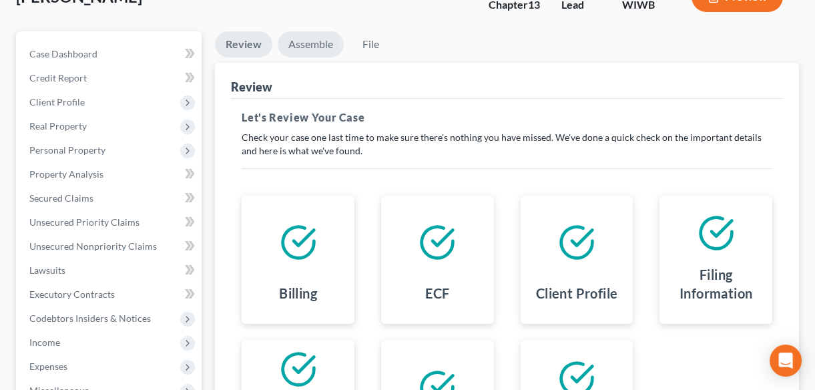
click at [322, 43] on link "Assemble" at bounding box center [311, 44] width 66 height 26
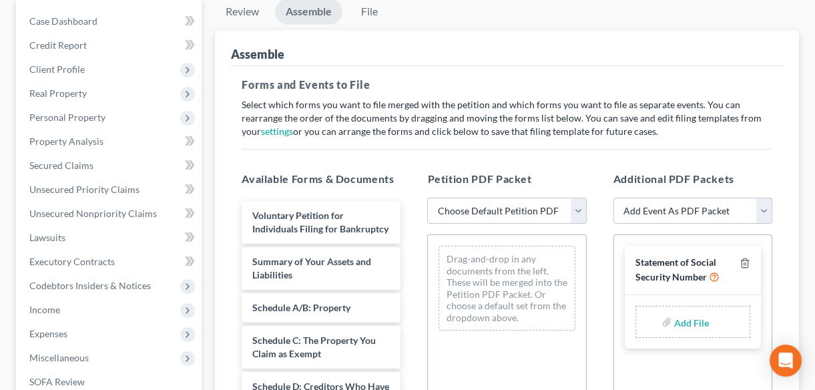
scroll to position [182, 0]
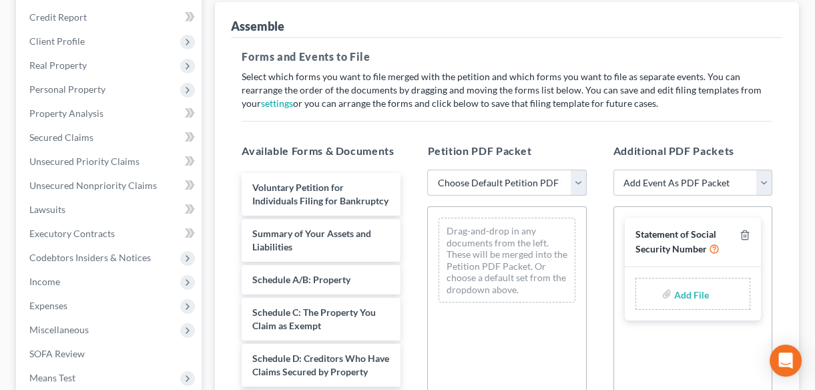
click at [576, 187] on select "Choose Default Petition PDF Packet Emergency Filing (Voluntary Petition and Cre…" at bounding box center [506, 183] width 159 height 27
select select "1"
click at [427, 170] on select "Choose Default Petition PDF Packet Emergency Filing (Voluntary Petition and Cre…" at bounding box center [506, 183] width 159 height 27
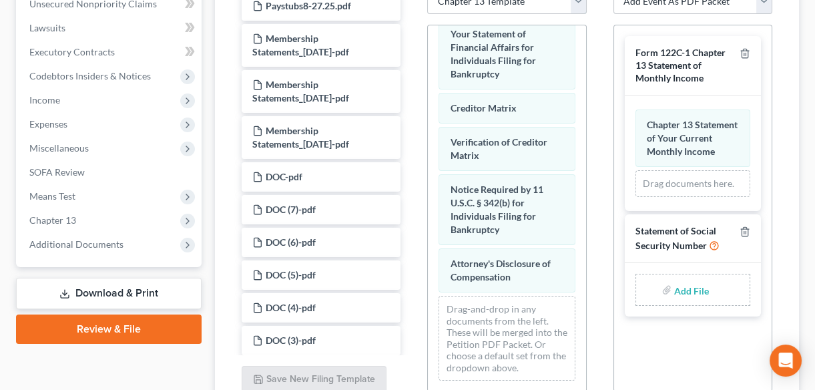
scroll to position [364, 0]
click at [678, 297] on input "file" at bounding box center [690, 289] width 32 height 24
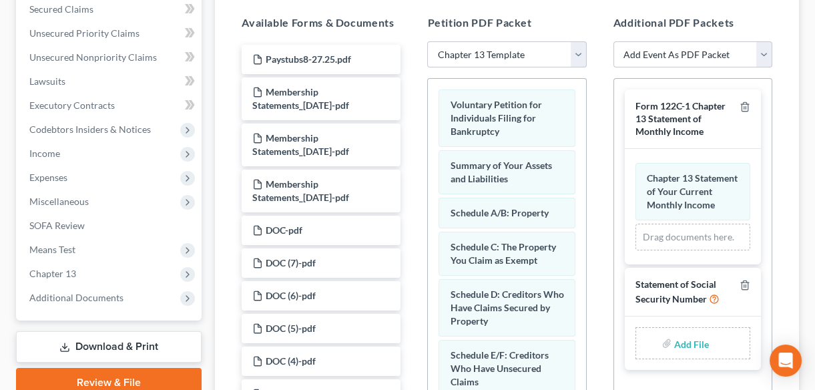
scroll to position [326, 0]
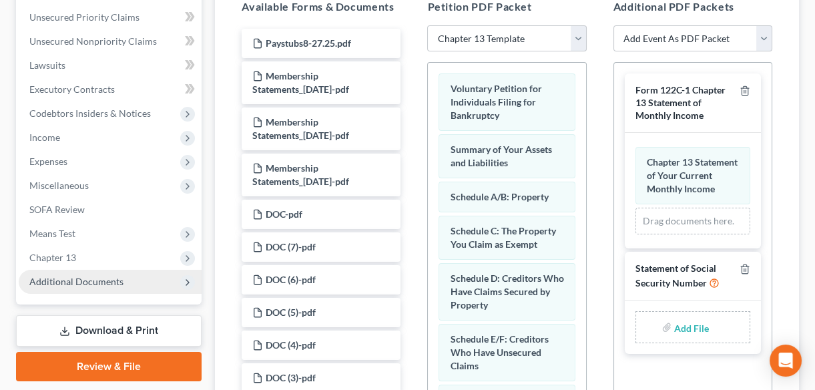
click at [73, 276] on span "Additional Documents" at bounding box center [76, 281] width 94 height 11
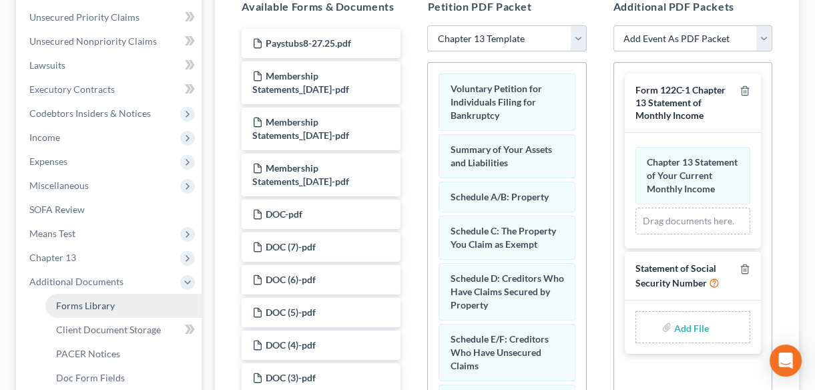
click at [84, 304] on span "Forms Library" at bounding box center [85, 305] width 59 height 11
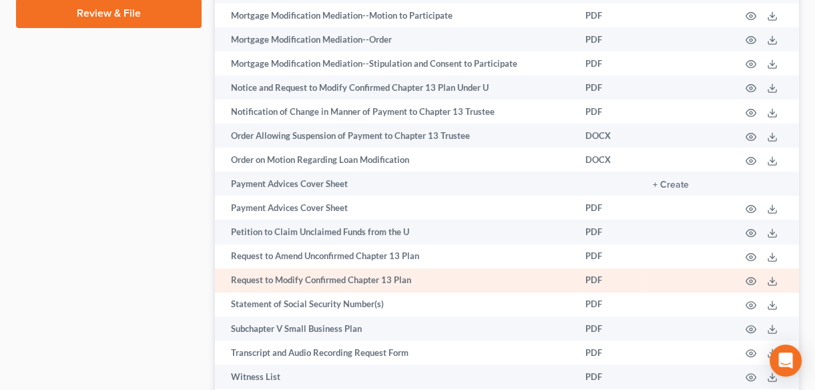
scroll to position [849, 0]
